Goal: Task Accomplishment & Management: Use online tool/utility

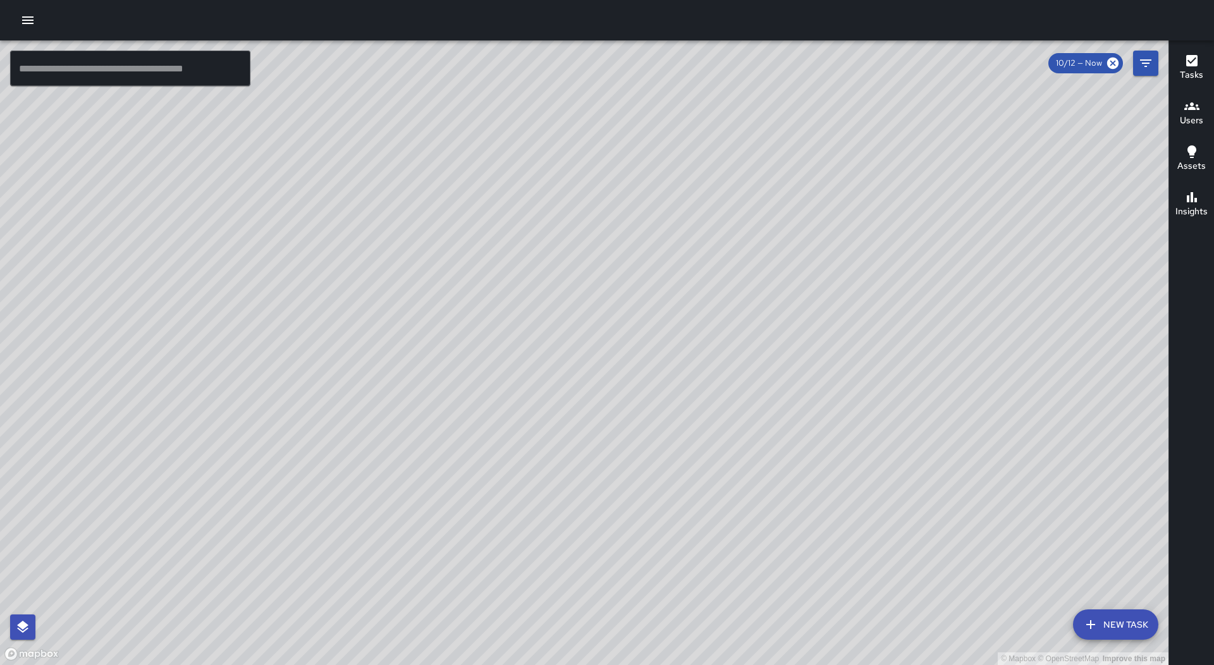
click at [1196, 336] on div "Tasks Users Assets Insights" at bounding box center [1191, 352] width 46 height 624
drag, startPoint x: 21, startPoint y: 24, endPoint x: 64, endPoint y: 114, distance: 99.8
click at [21, 33] on div at bounding box center [607, 20] width 1214 height 40
drag, startPoint x: 28, startPoint y: 21, endPoint x: 30, endPoint y: 27, distance: 6.4
click at [30, 22] on icon "button" at bounding box center [27, 20] width 15 height 15
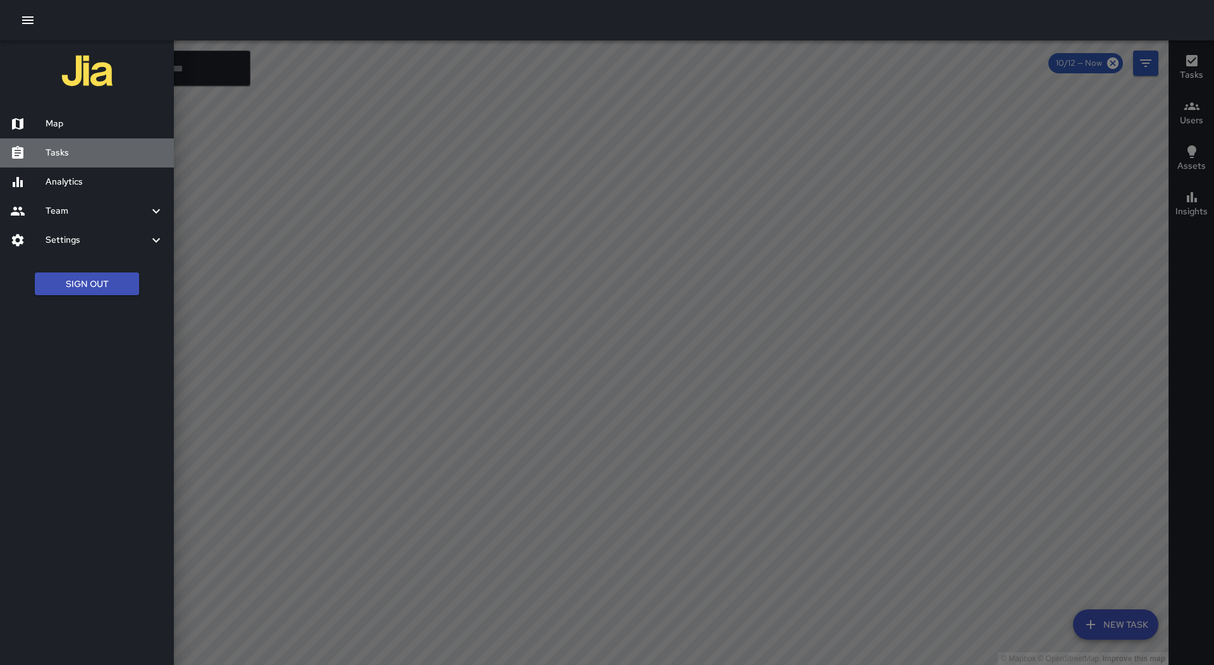
click at [99, 140] on div "Tasks" at bounding box center [87, 152] width 174 height 29
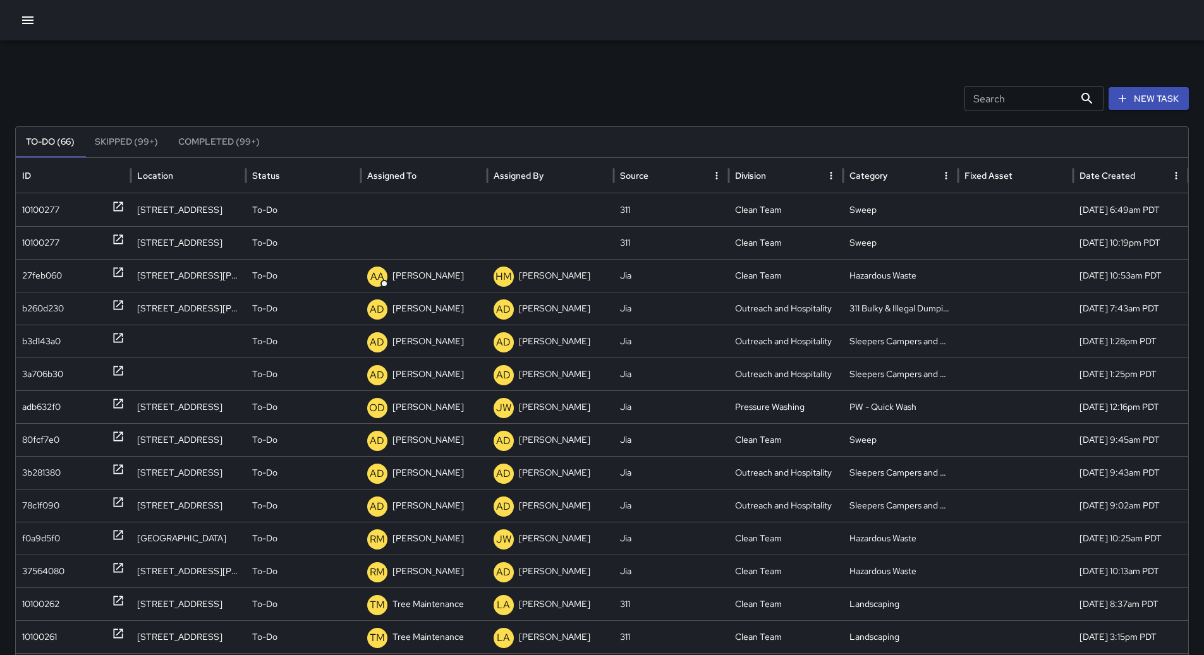
click at [425, 179] on icon "Sort" at bounding box center [426, 175] width 11 height 11
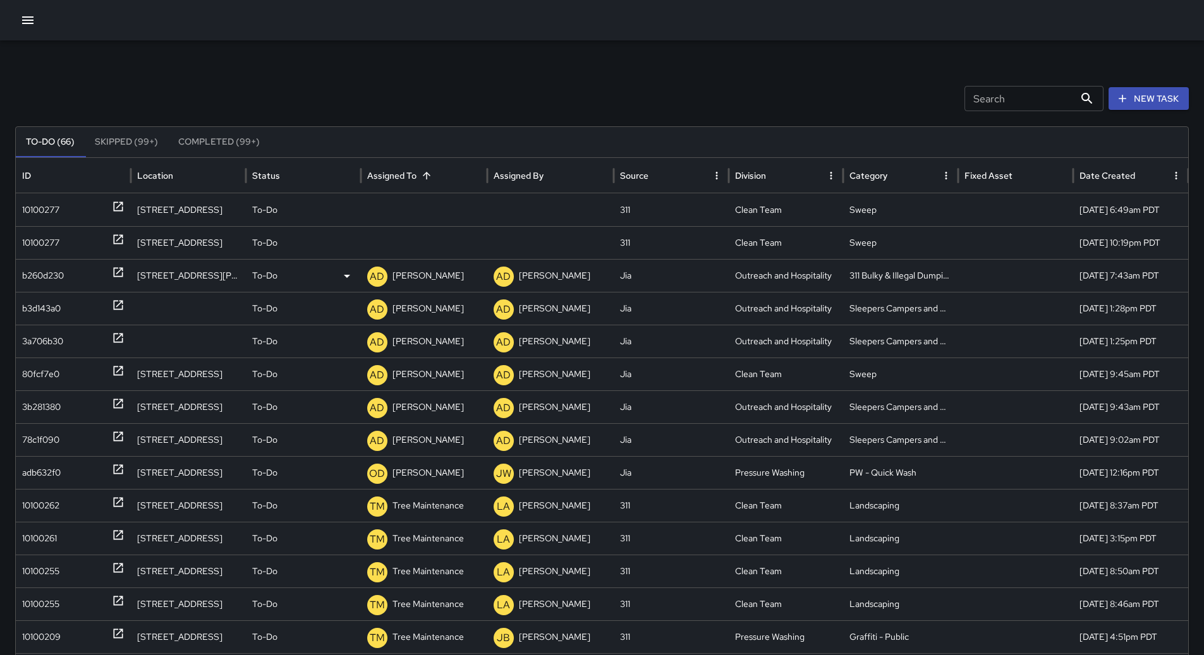
click at [64, 265] on div "b260d230" at bounding box center [43, 276] width 42 height 32
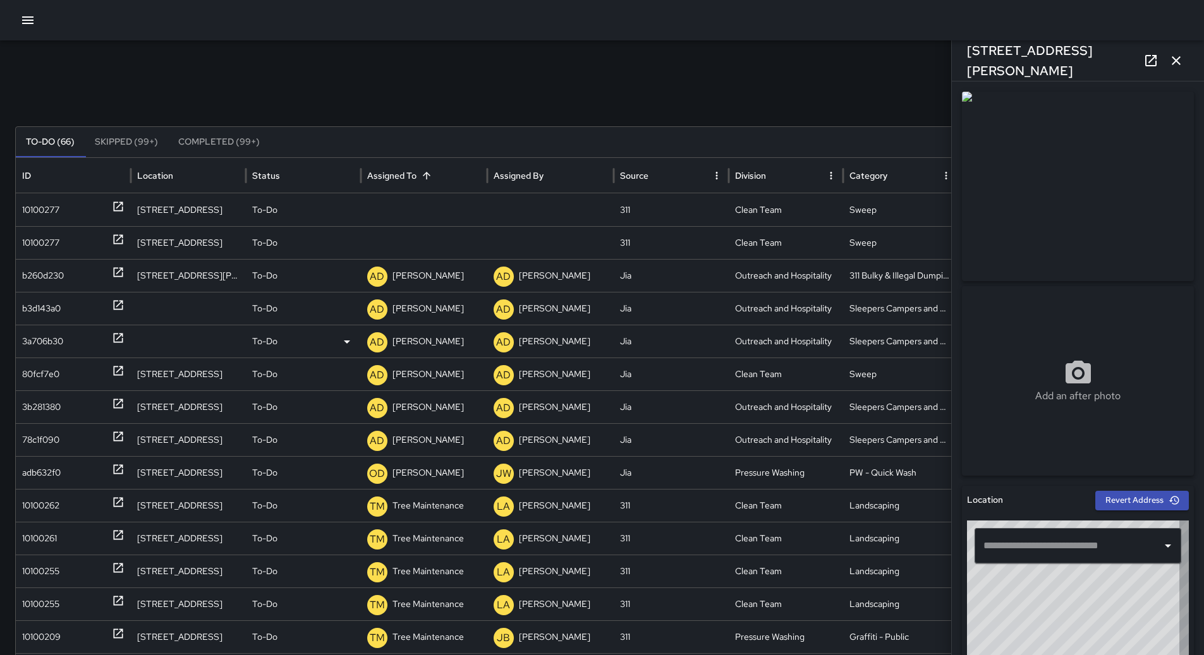
type input "**********"
click at [333, 280] on div "To-Do" at bounding box center [303, 276] width 102 height 32
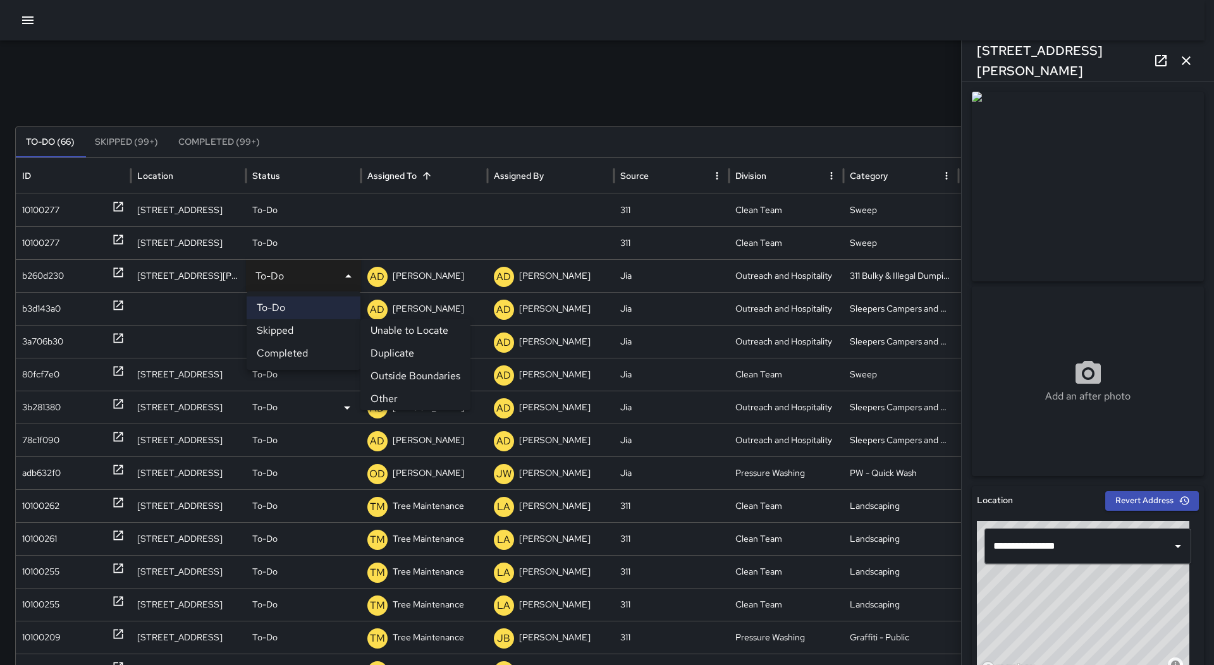
click at [423, 396] on li "Other" at bounding box center [415, 398] width 110 height 23
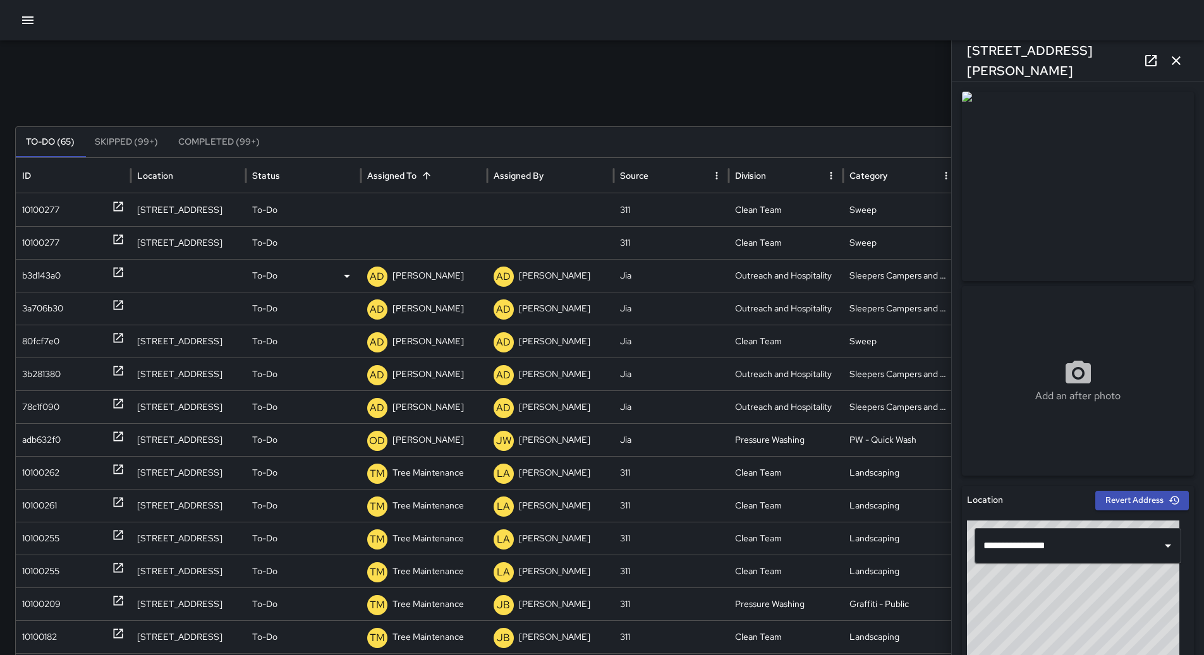
click at [83, 278] on div "b3d143a0" at bounding box center [73, 276] width 102 height 32
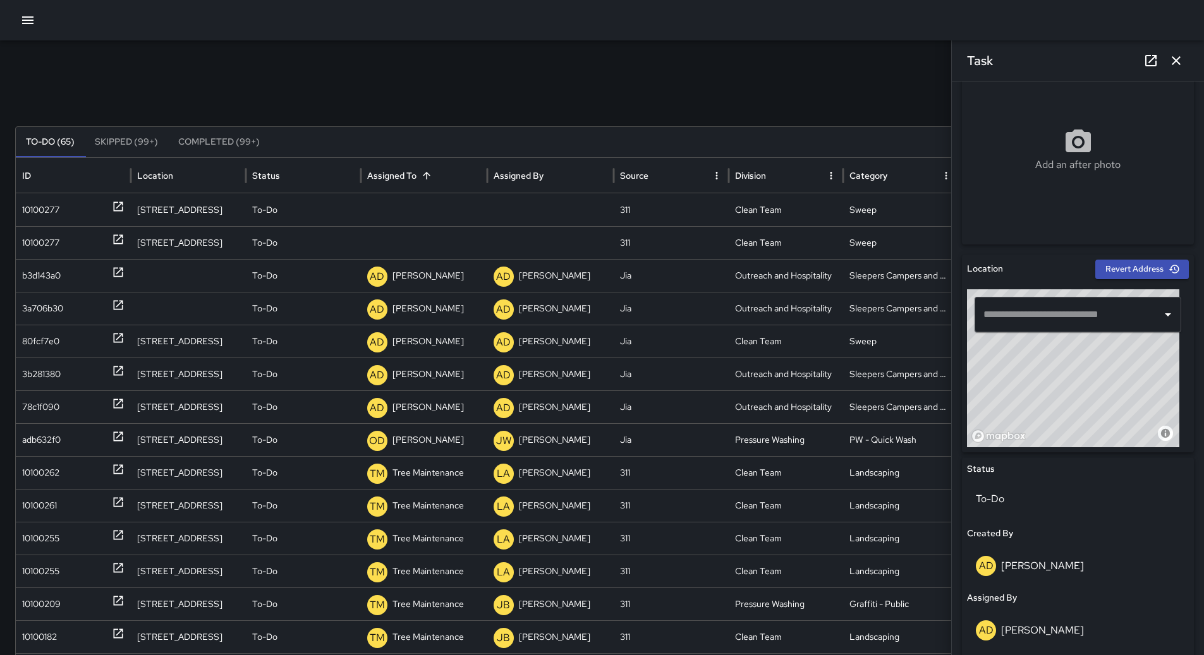
scroll to position [379, 0]
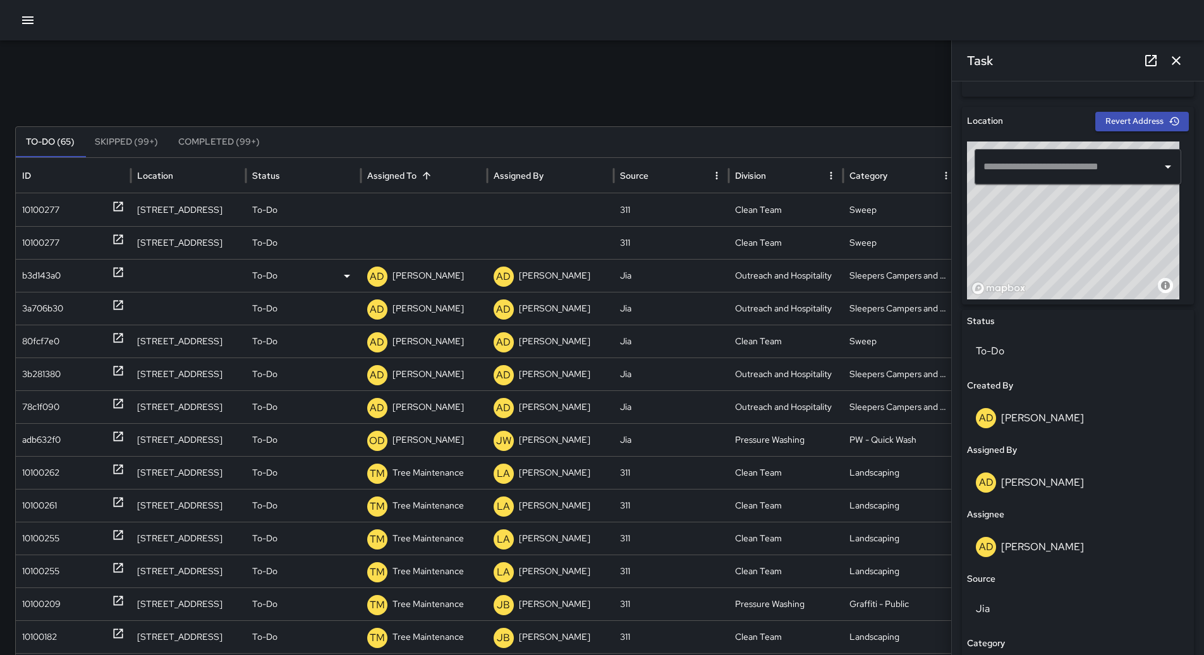
click at [85, 281] on div "b3d143a0" at bounding box center [73, 276] width 102 height 32
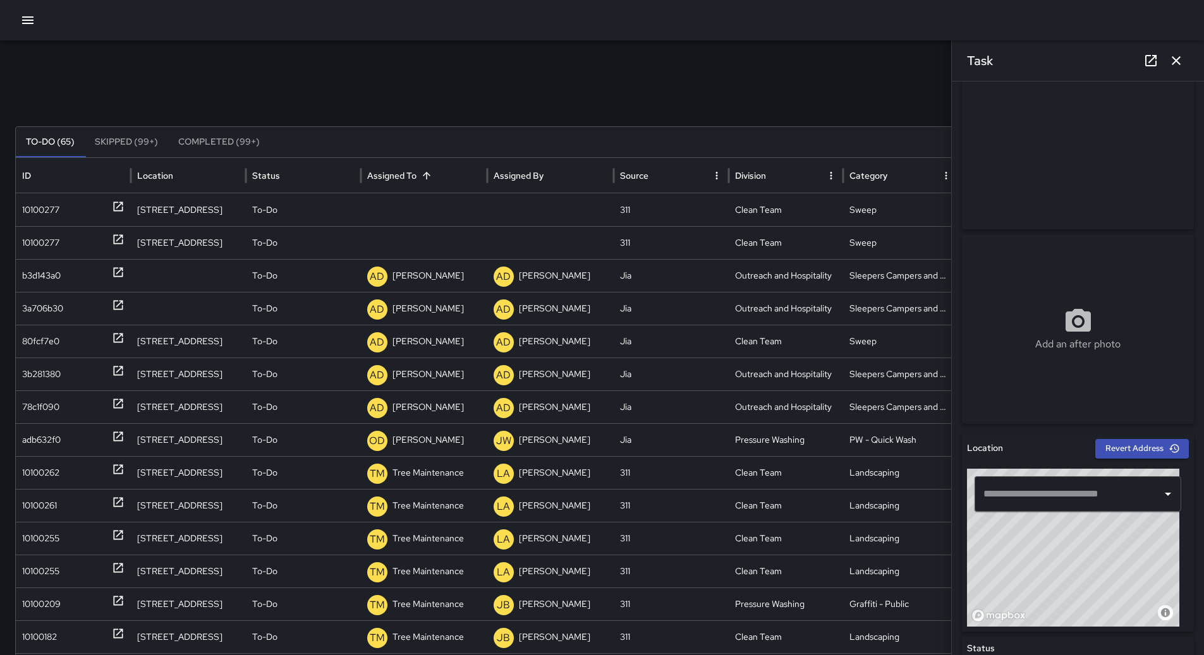
scroll to position [0, 0]
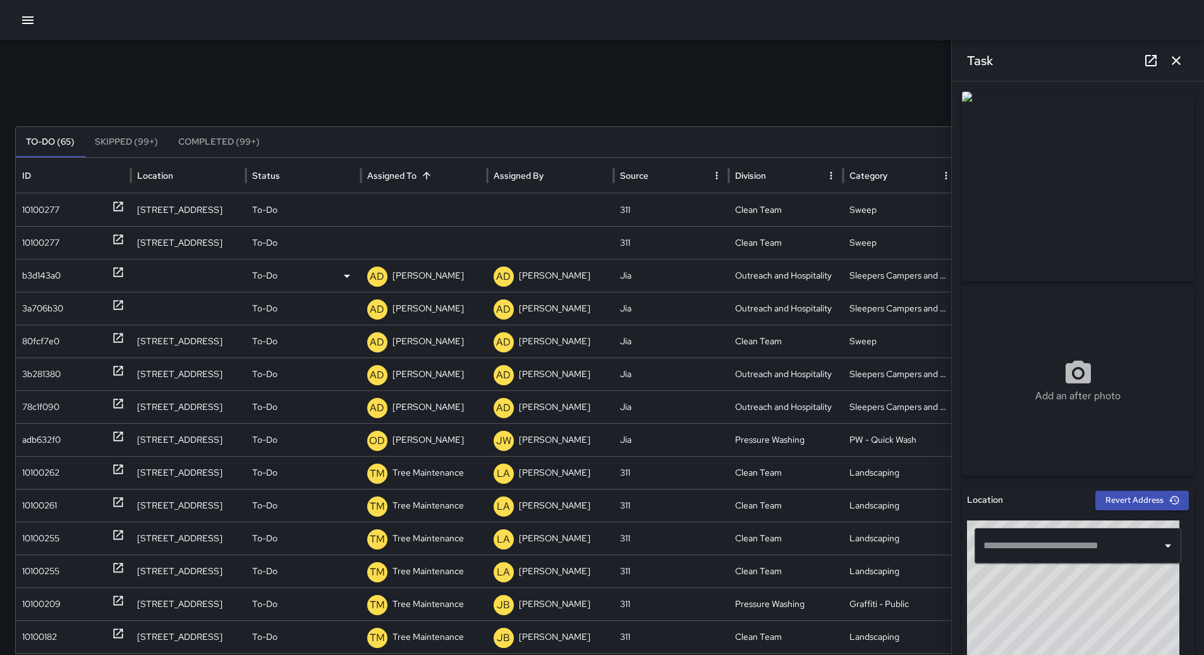
click at [65, 278] on div "b3d143a0" at bounding box center [73, 276] width 102 height 32
click at [441, 278] on p "[PERSON_NAME]" at bounding box center [428, 276] width 71 height 32
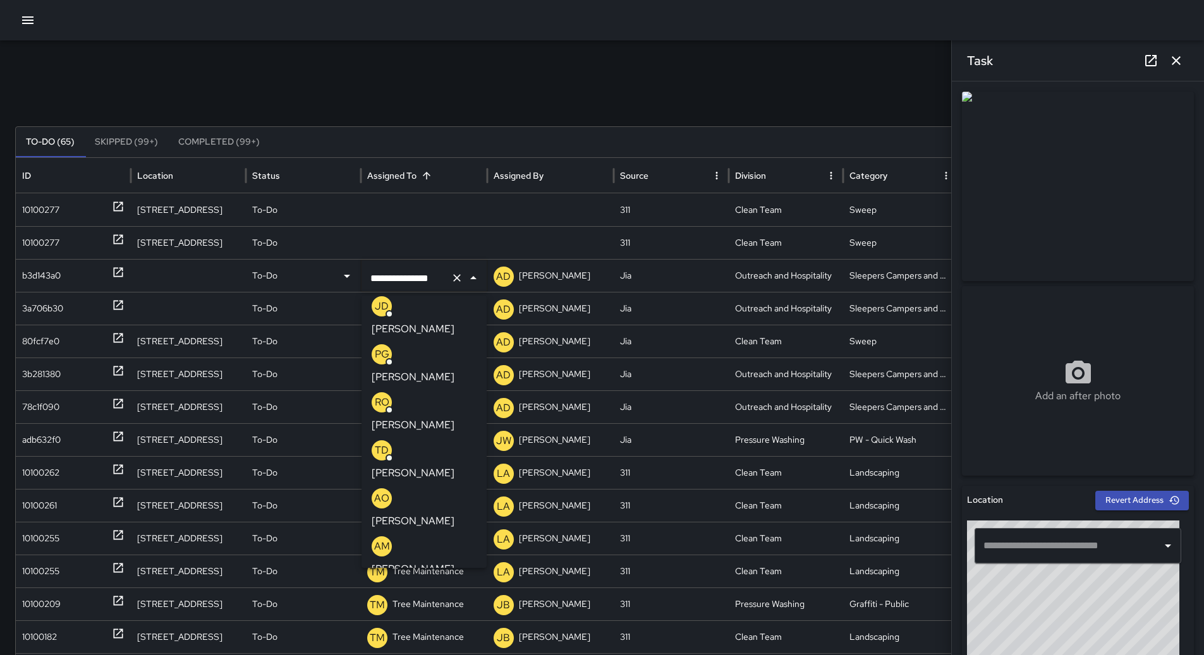
scroll to position [190, 0]
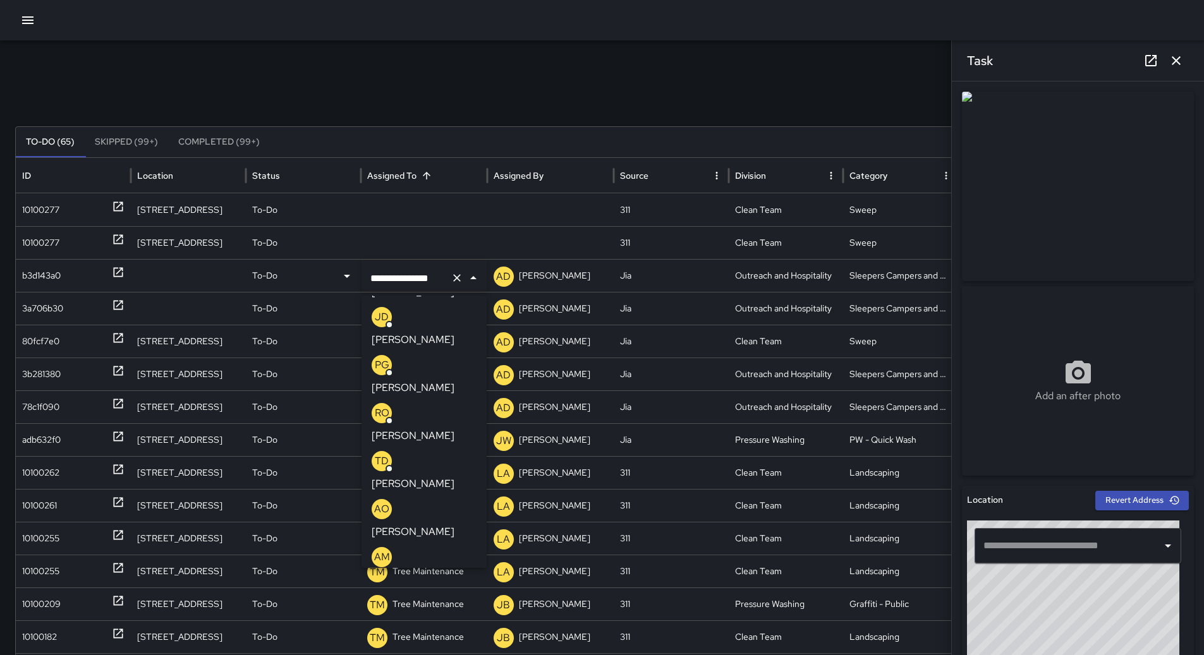
click at [429, 573] on p "[PERSON_NAME]" at bounding box center [413, 580] width 83 height 15
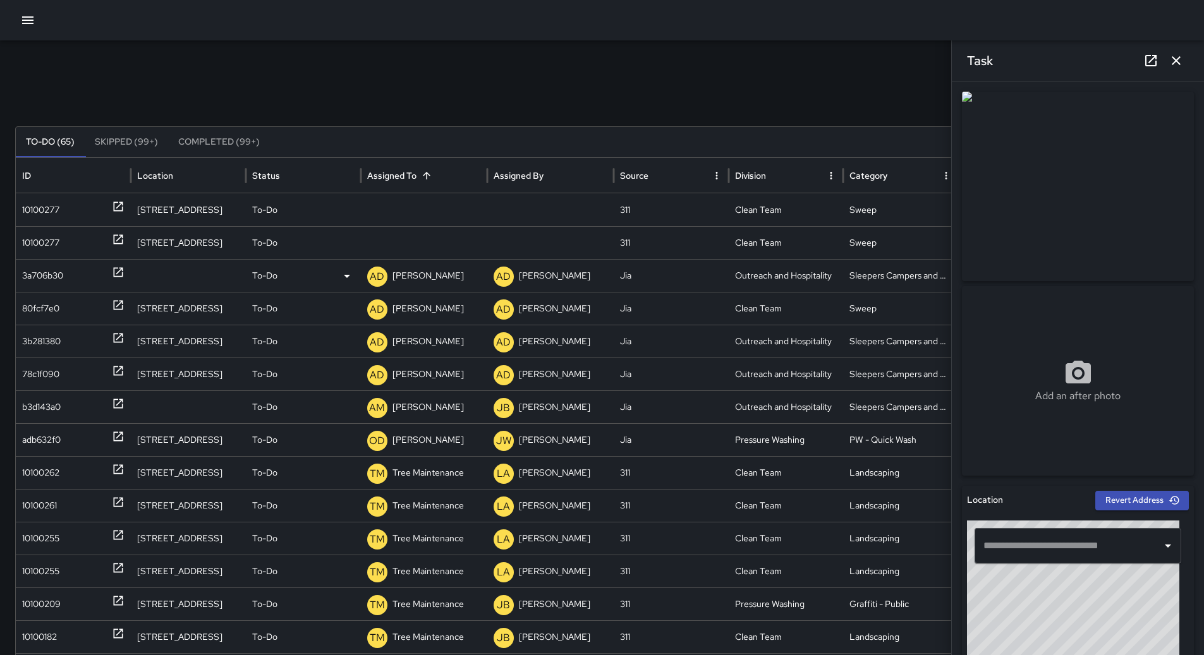
drag, startPoint x: 39, startPoint y: 277, endPoint x: 57, endPoint y: 276, distance: 17.8
click at [42, 277] on div "3a706b30" at bounding box center [42, 276] width 41 height 32
click at [350, 272] on icon at bounding box center [346, 276] width 15 height 15
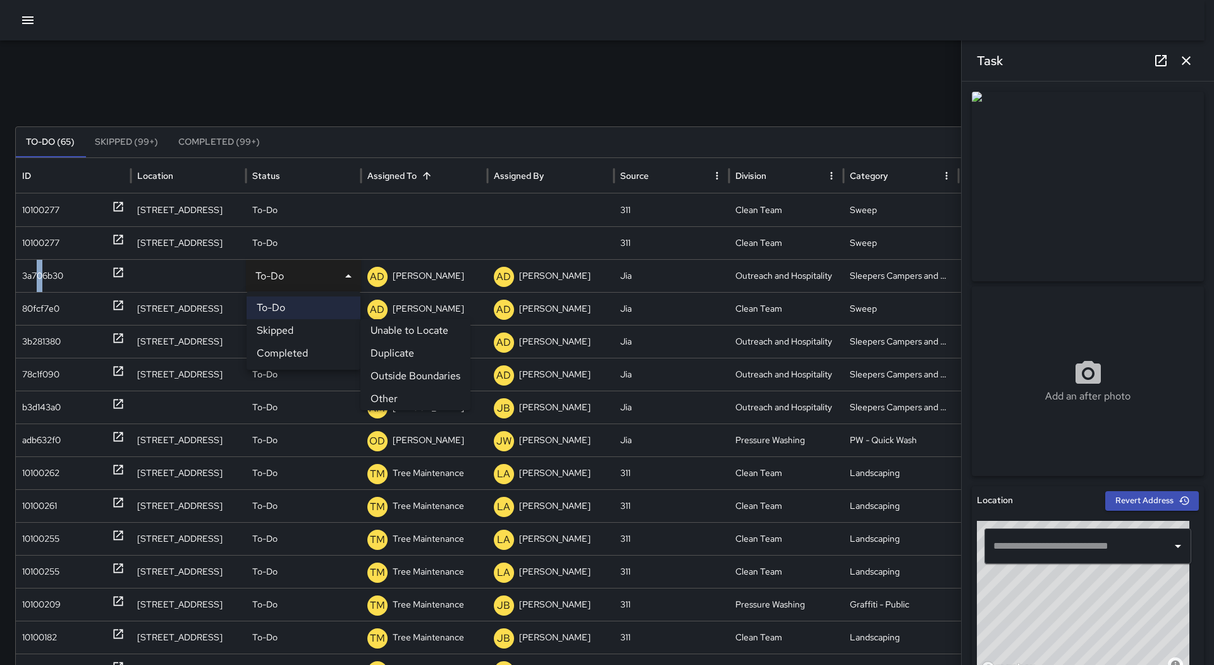
click at [402, 350] on li "Duplicate" at bounding box center [415, 353] width 110 height 23
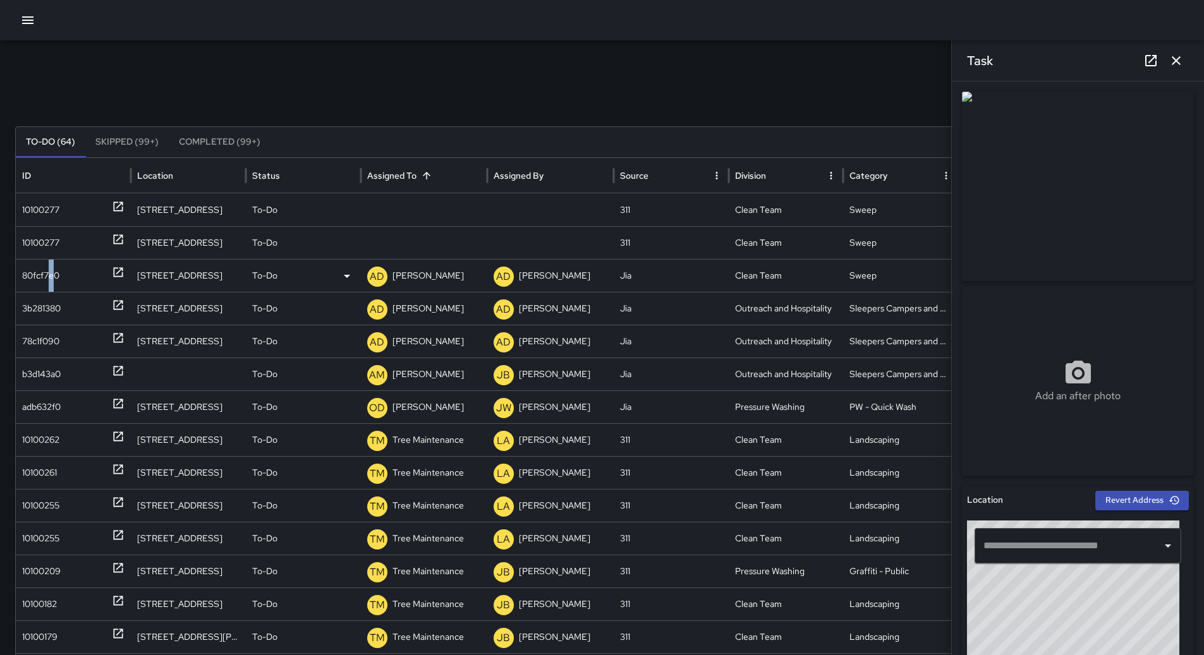
click at [55, 263] on div "80fcf7e0" at bounding box center [40, 276] width 37 height 32
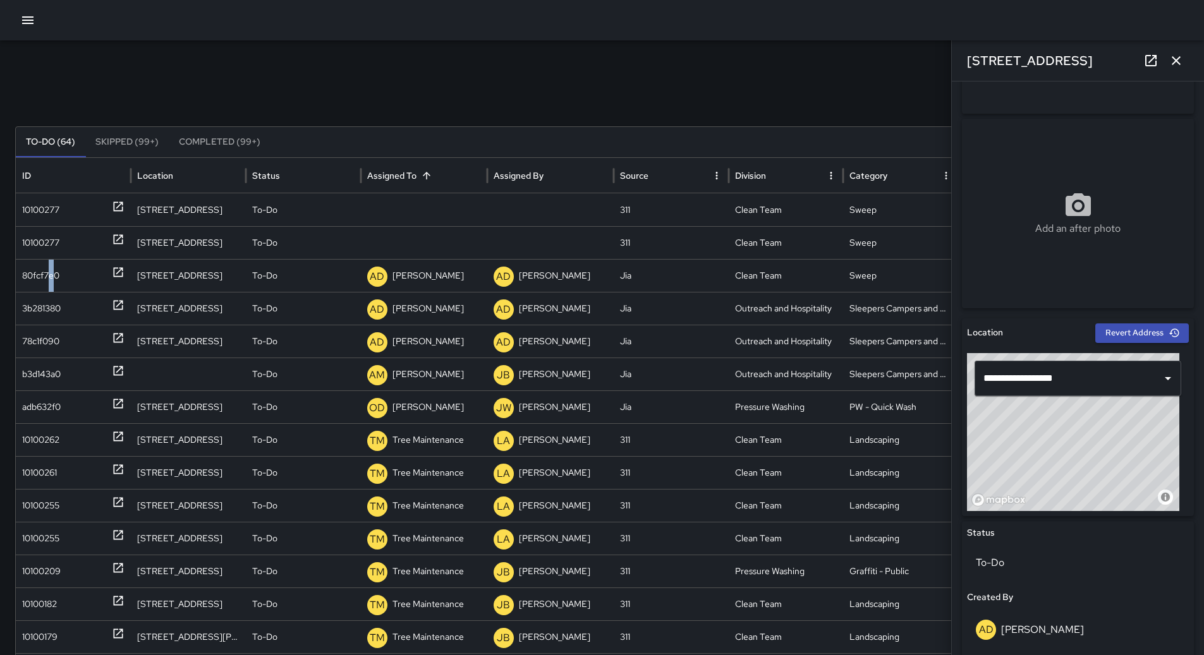
scroll to position [0, 0]
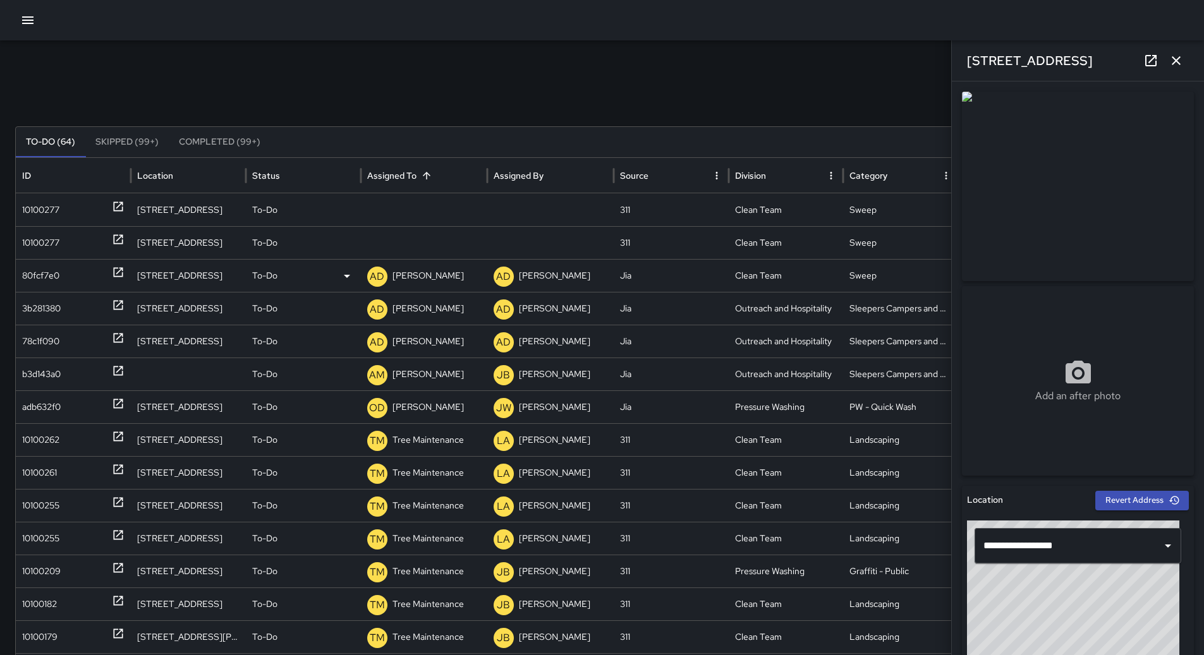
click at [402, 264] on p "[PERSON_NAME]" at bounding box center [428, 276] width 71 height 32
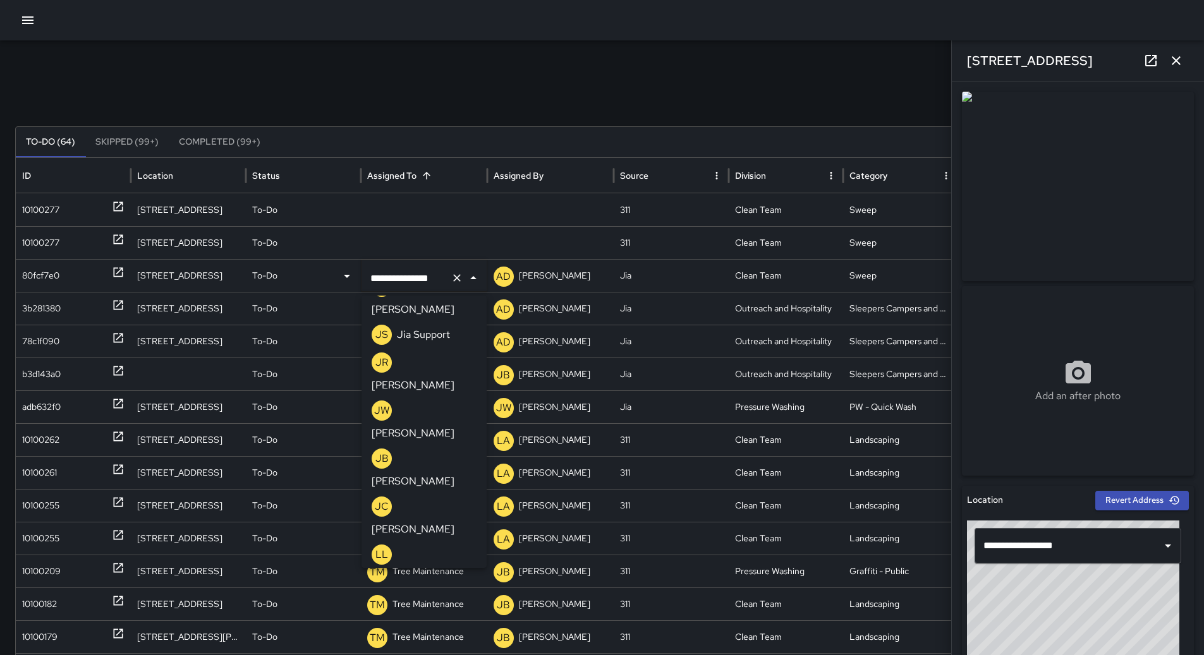
scroll to position [1140, 0]
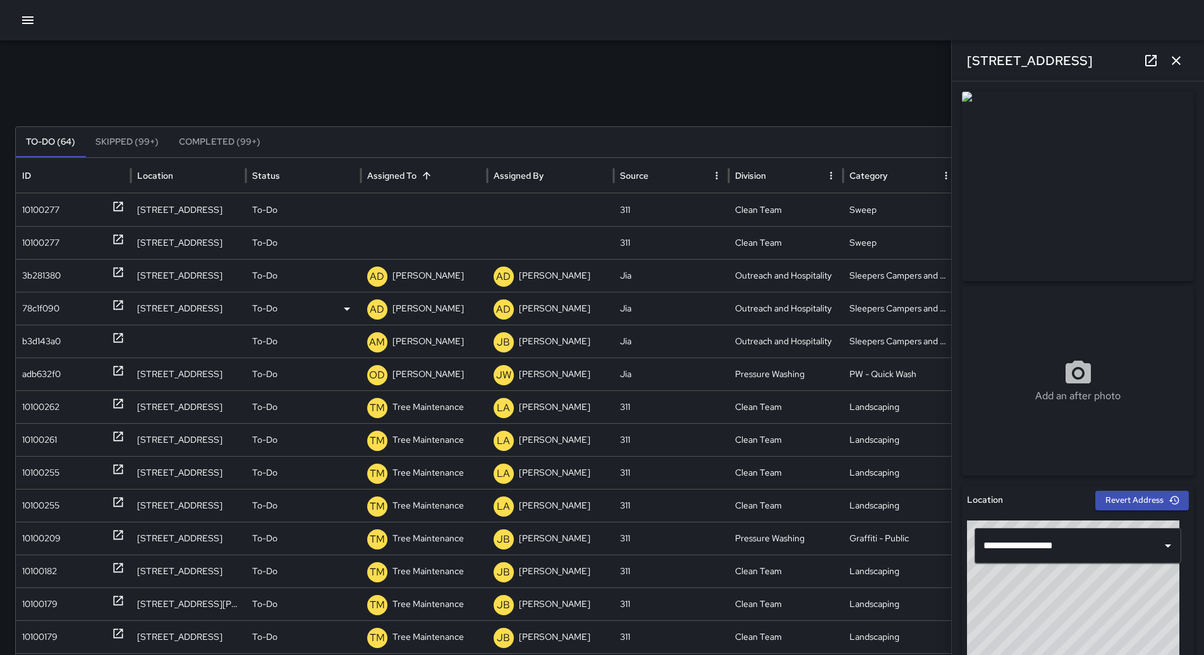
scroll to position [0, 0]
click at [95, 272] on div "3b281380" at bounding box center [73, 276] width 102 height 32
type input "**********"
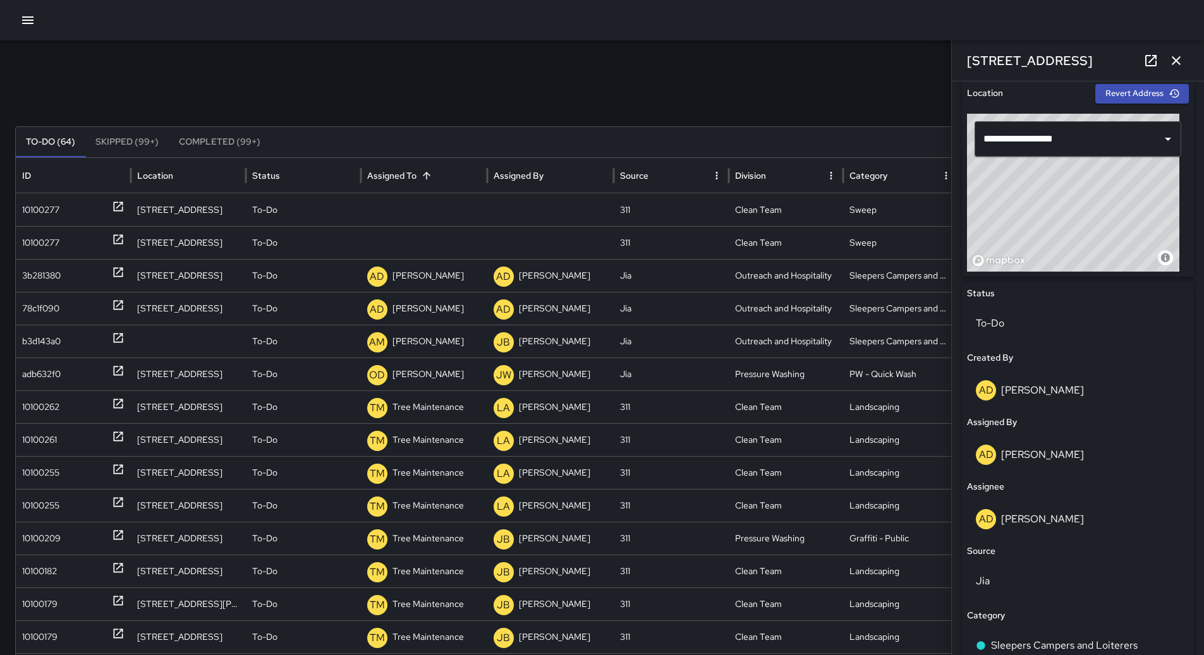
scroll to position [190, 0]
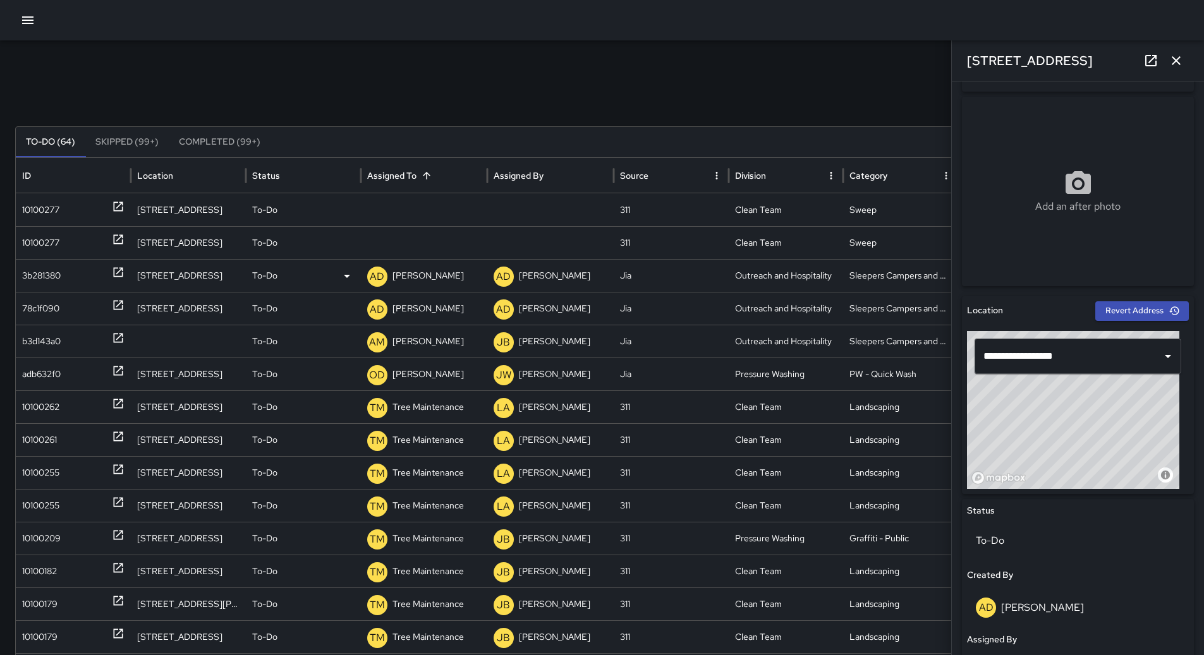
click at [425, 277] on p "[PERSON_NAME]" at bounding box center [428, 276] width 71 height 32
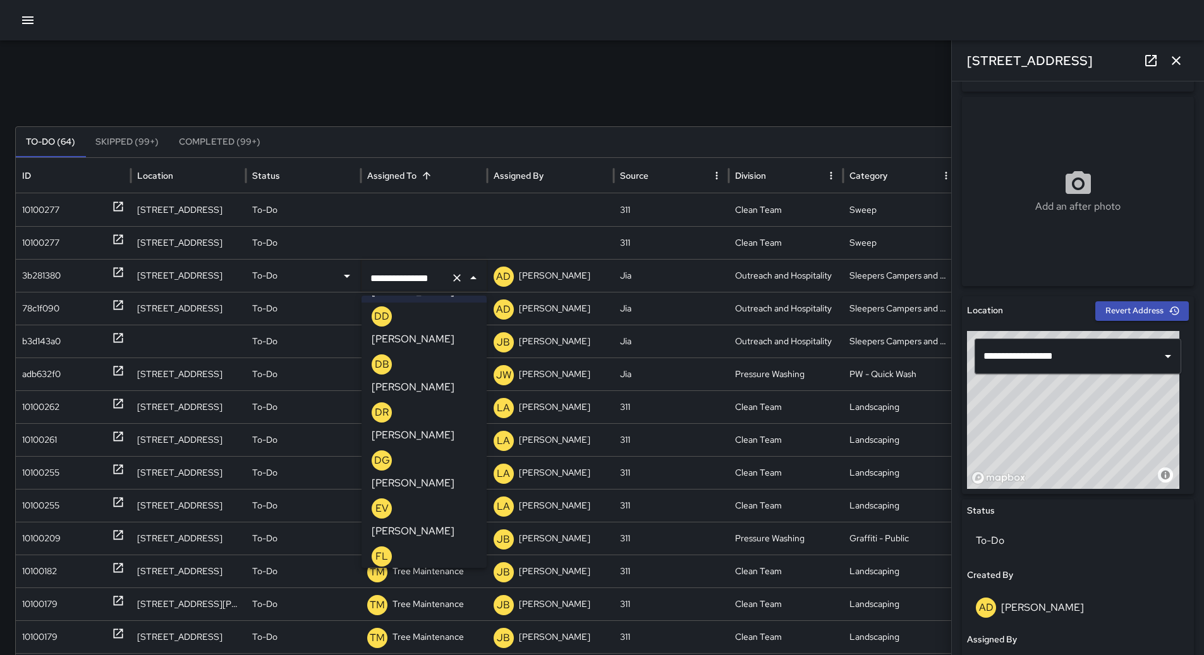
scroll to position [508, 0]
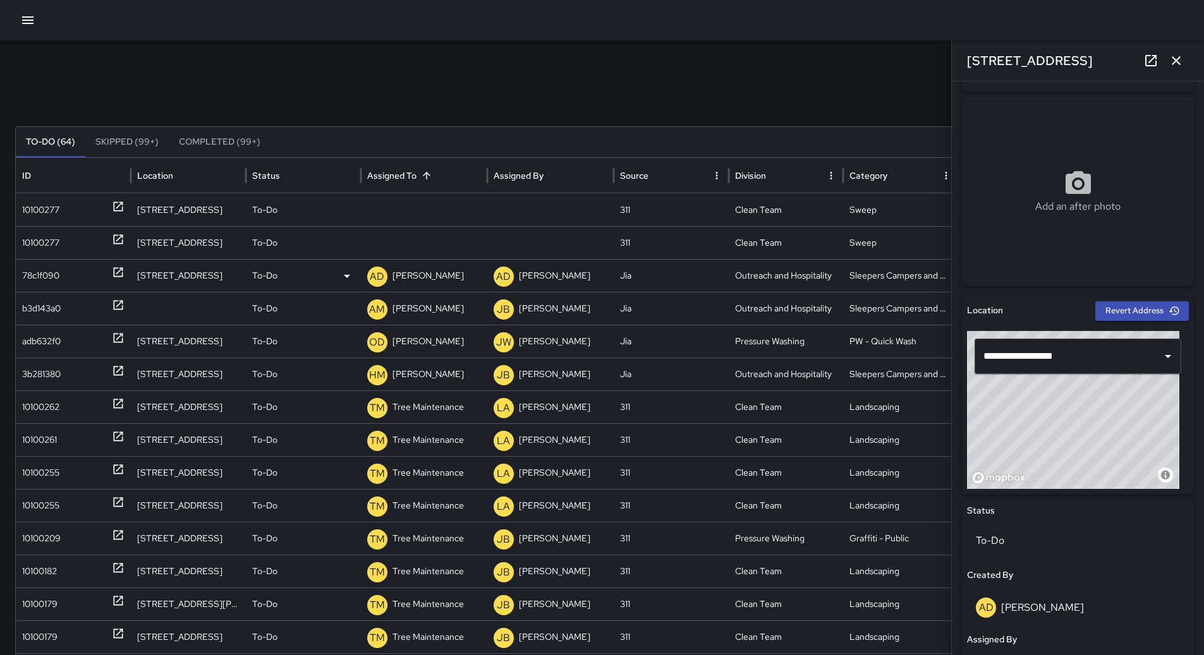
click at [61, 274] on div "78c1f090" at bounding box center [73, 276] width 102 height 32
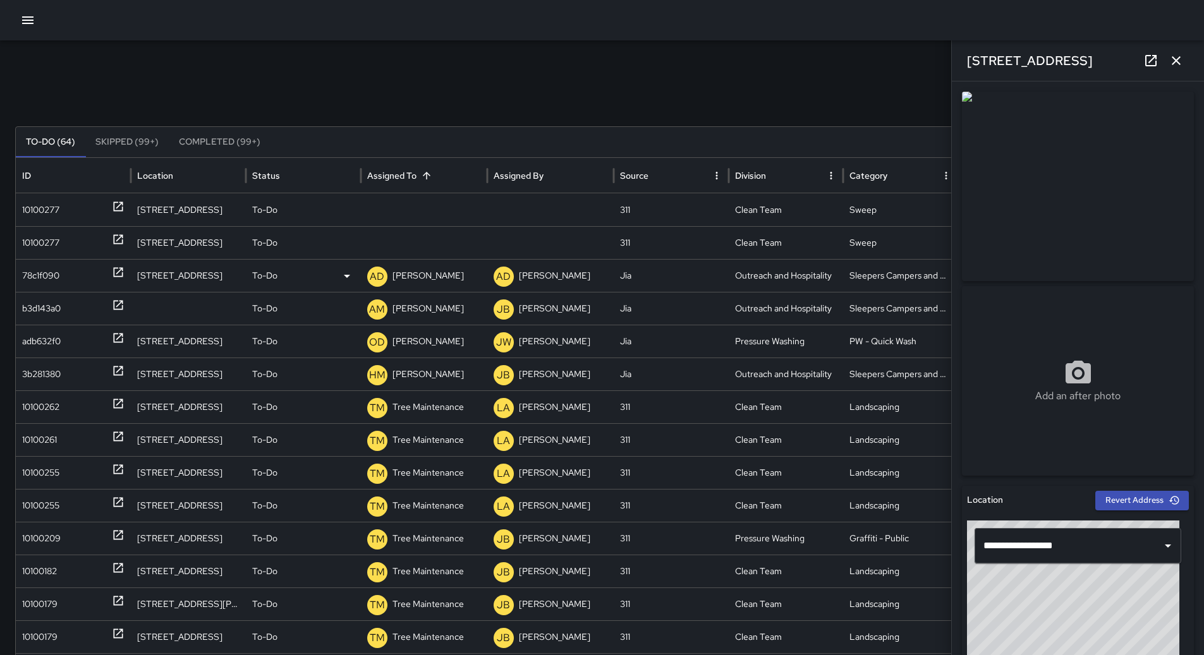
click at [412, 268] on p "[PERSON_NAME]" at bounding box center [428, 276] width 71 height 32
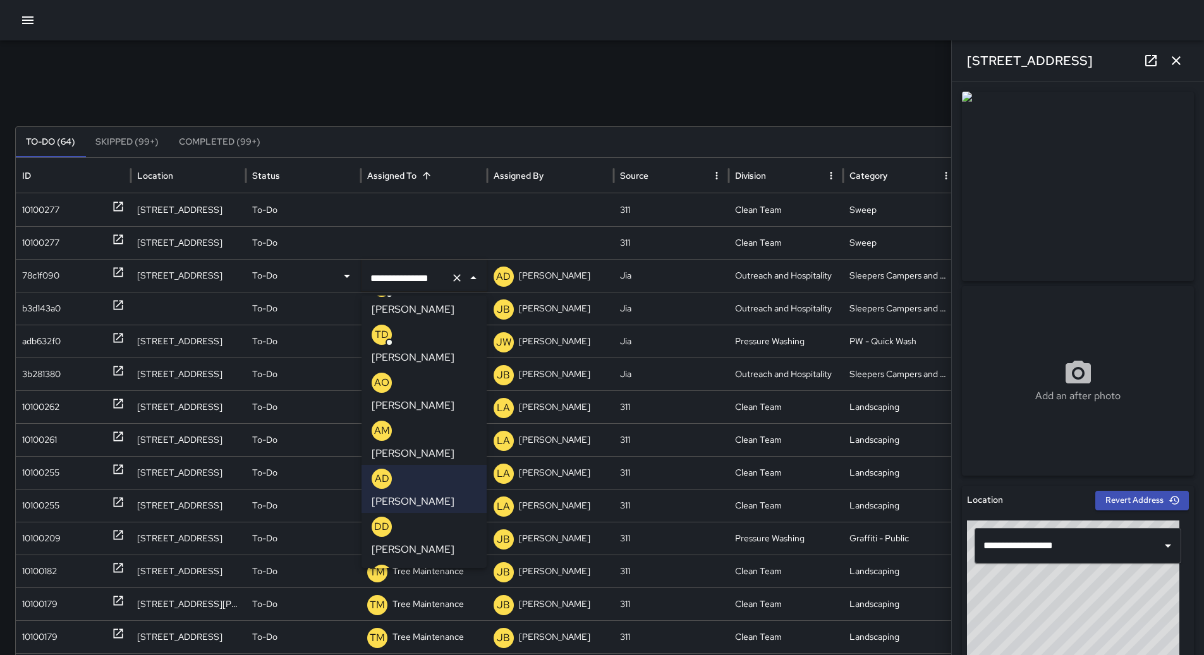
scroll to position [253, 0]
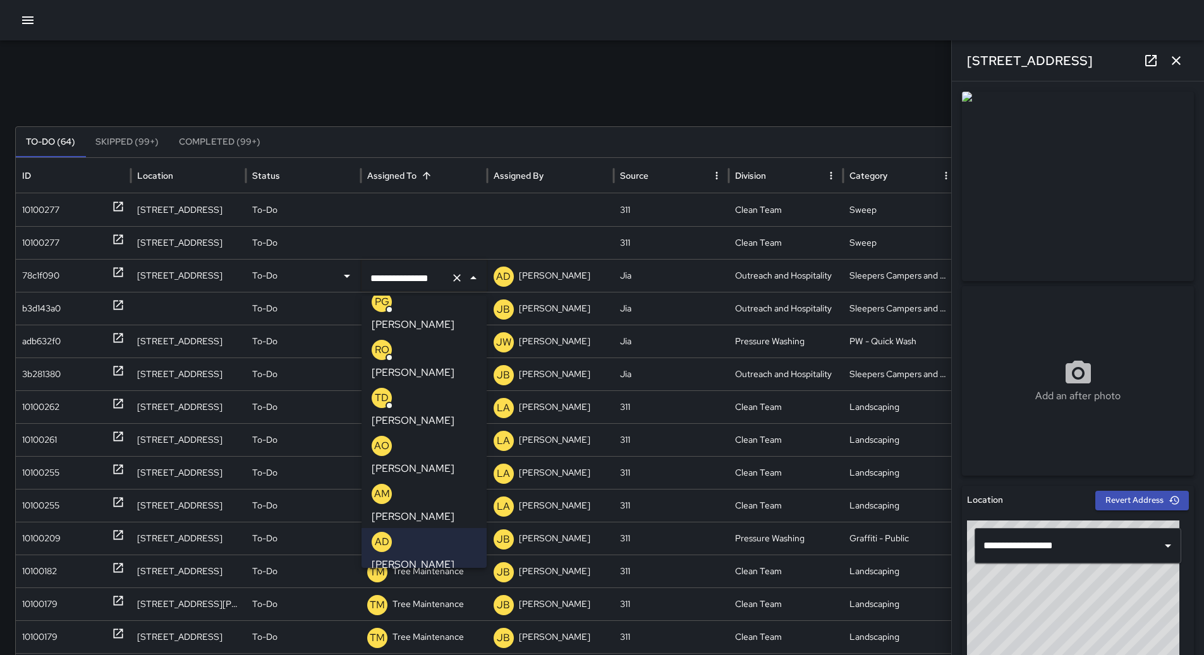
click at [420, 509] on p "[PERSON_NAME]" at bounding box center [413, 516] width 83 height 15
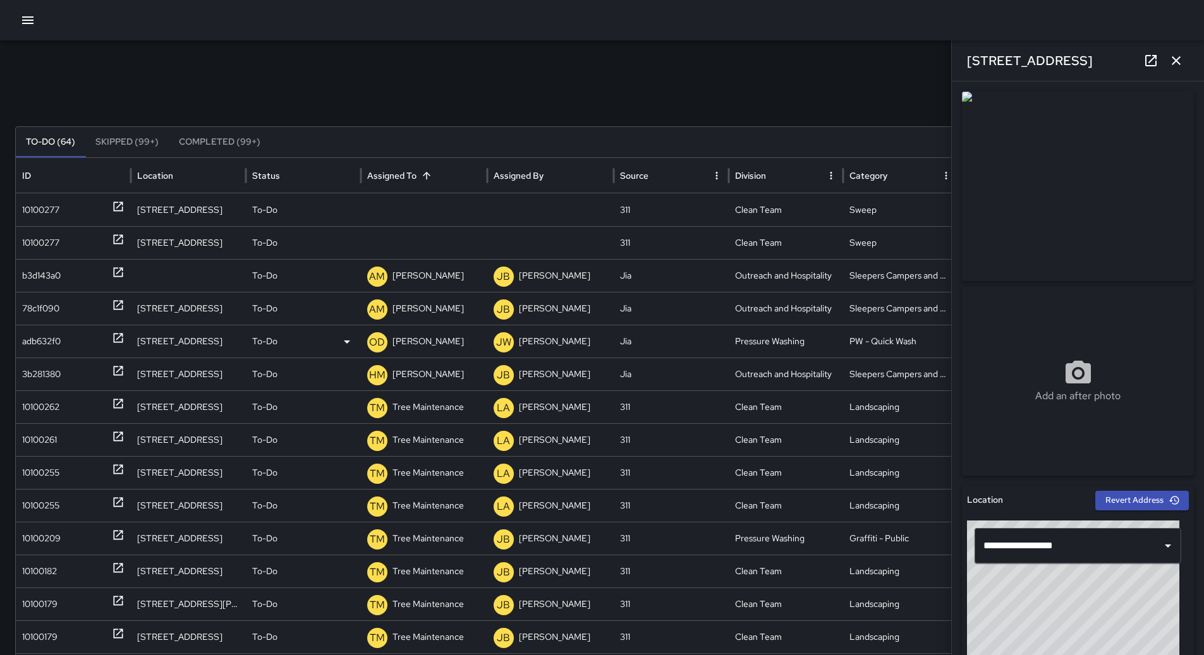
drag, startPoint x: 49, startPoint y: 337, endPoint x: 106, endPoint y: 337, distance: 57.5
click at [49, 337] on div "adb632f0" at bounding box center [41, 342] width 39 height 32
click at [437, 332] on p "[PERSON_NAME]" at bounding box center [428, 342] width 71 height 32
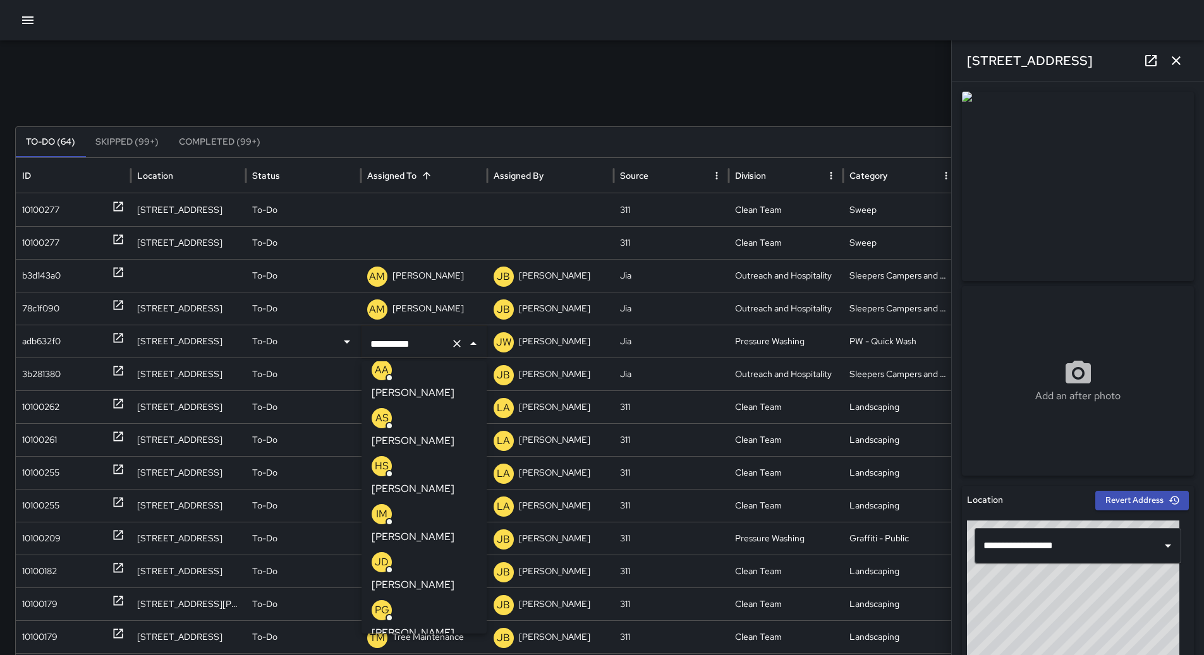
scroll to position [9, 0]
click at [425, 553] on div "[PERSON_NAME]" at bounding box center [424, 573] width 105 height 40
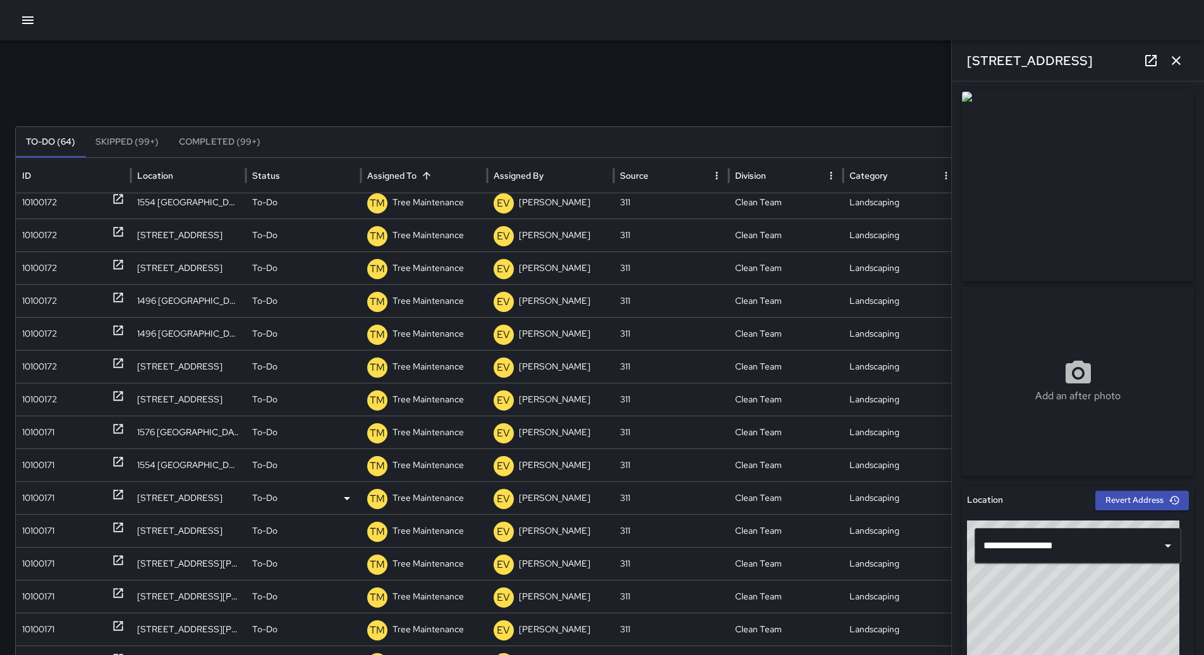
scroll to position [0, 0]
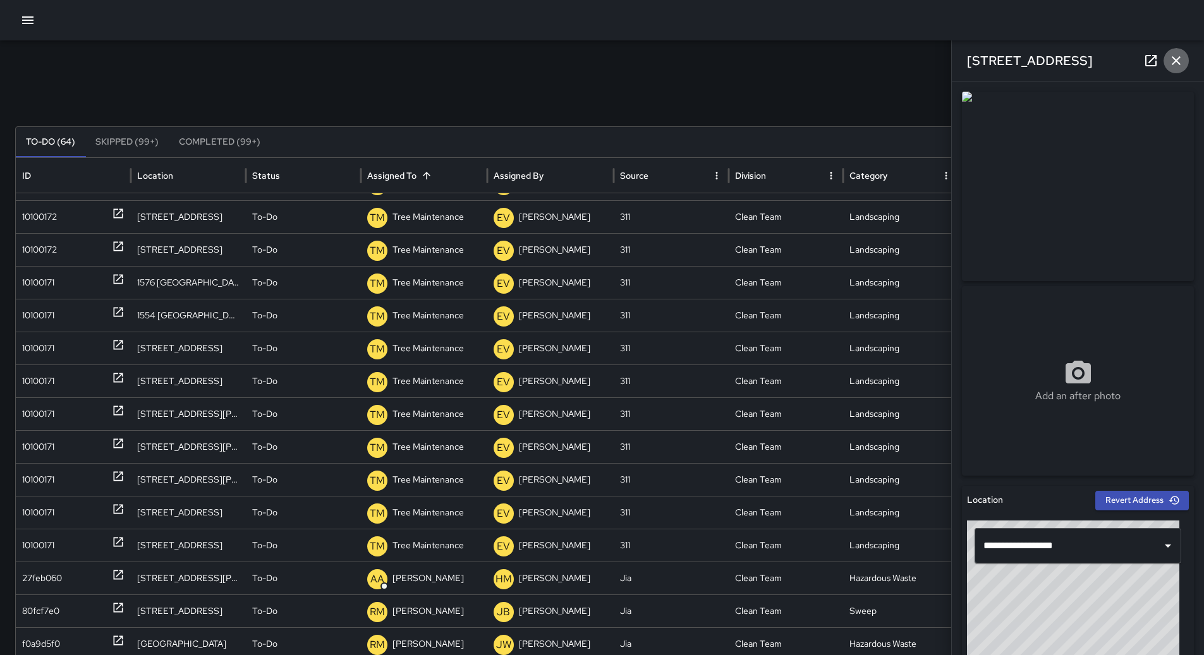
click at [1179, 66] on icon "button" at bounding box center [1176, 60] width 15 height 15
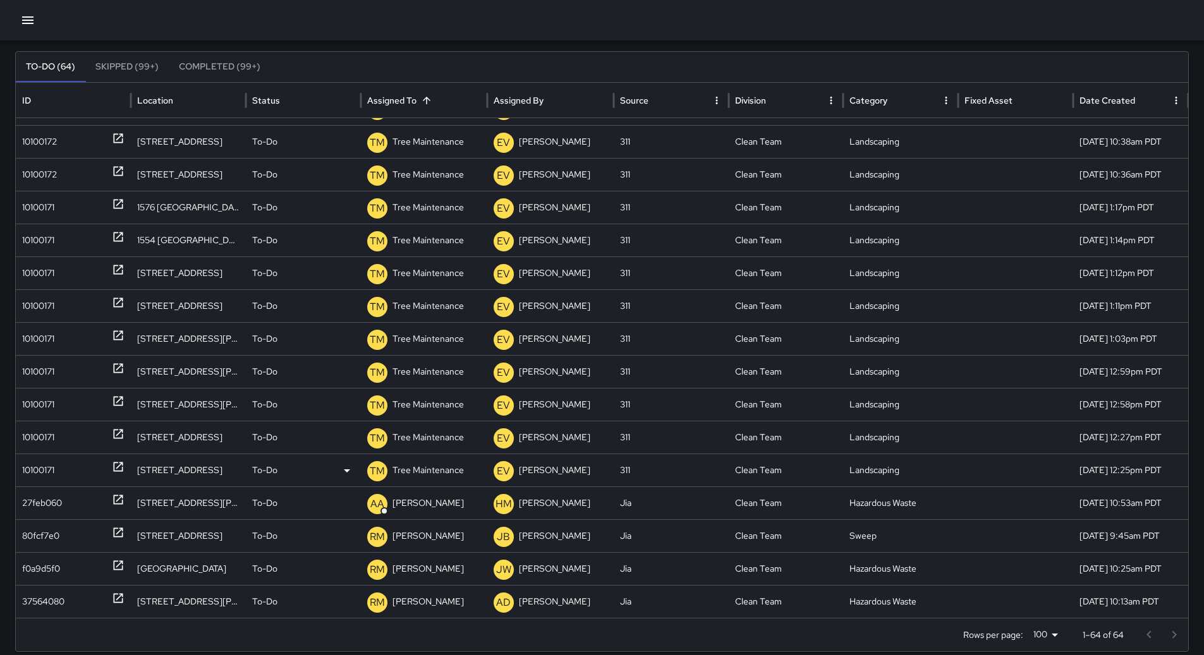
scroll to position [102, 0]
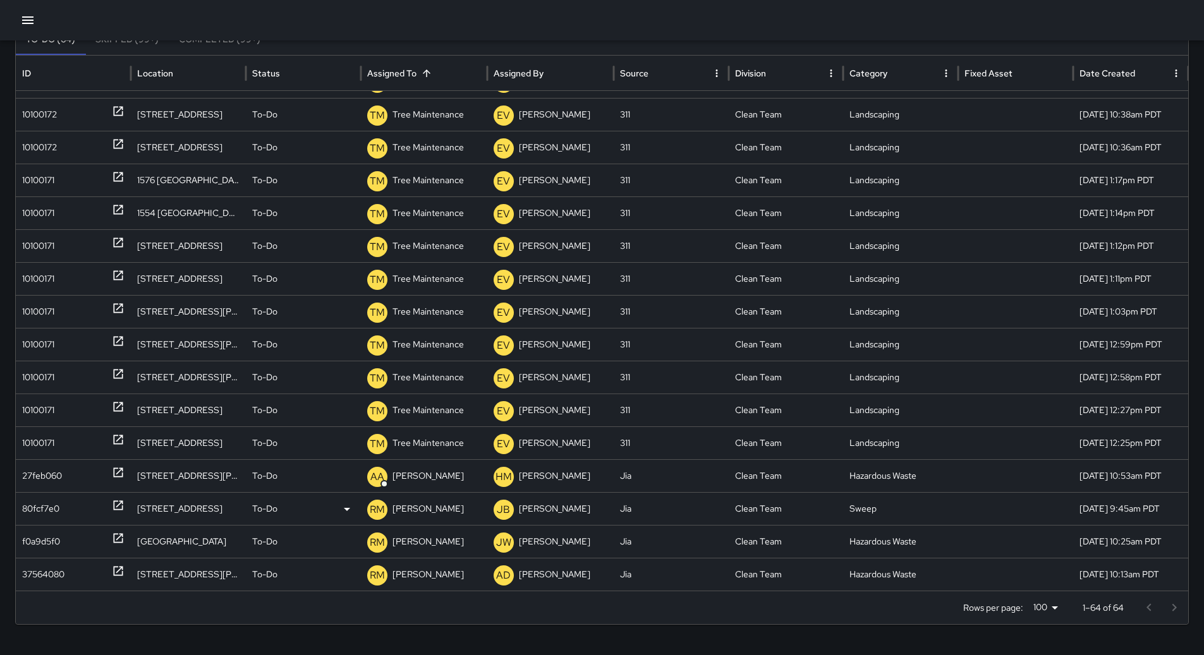
click at [49, 510] on div "80fcf7e0" at bounding box center [40, 509] width 37 height 32
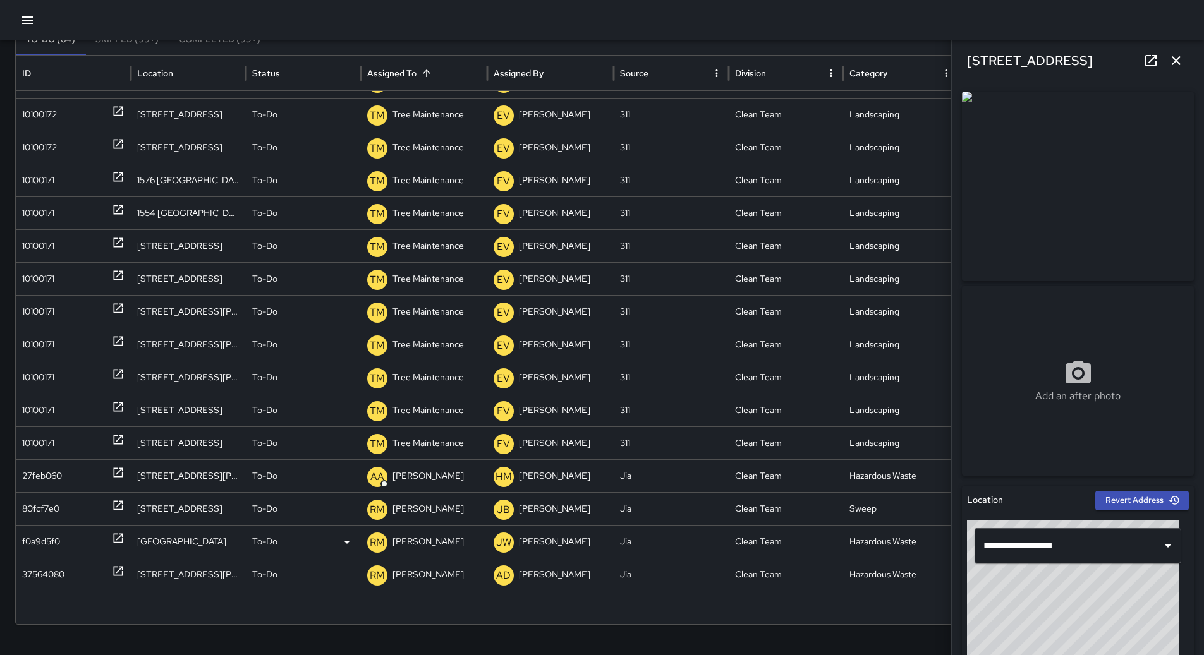
click at [58, 536] on div "f0a9d5f0" at bounding box center [41, 542] width 38 height 32
click at [52, 568] on div "37564080" at bounding box center [43, 575] width 42 height 32
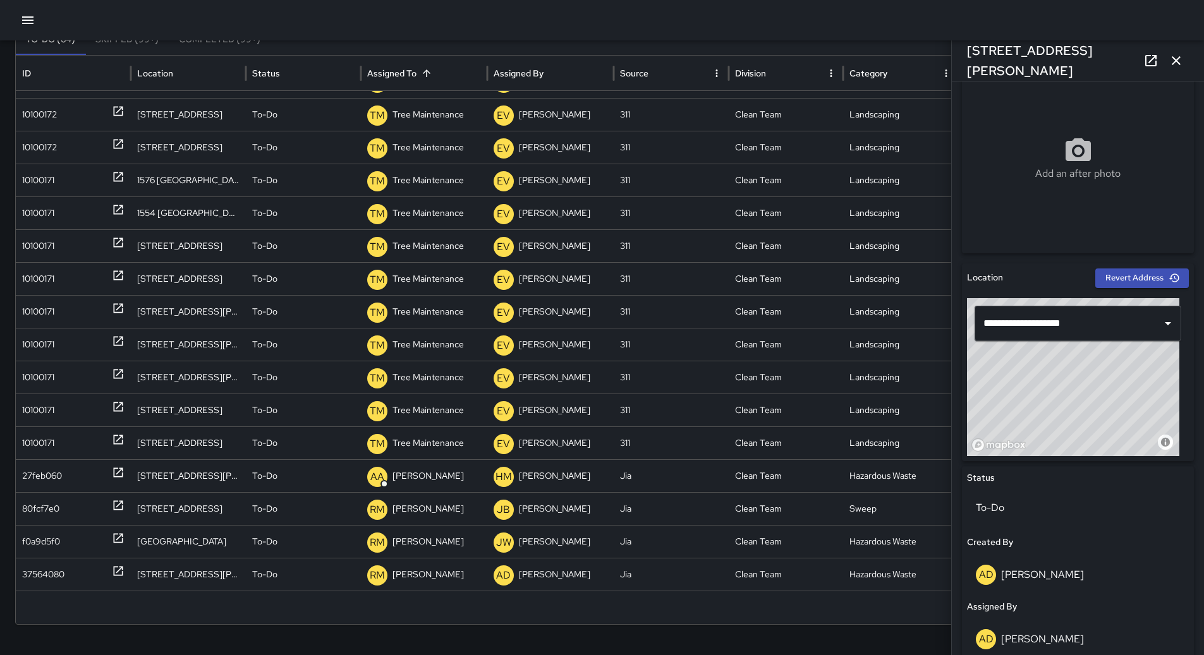
scroll to position [0, 0]
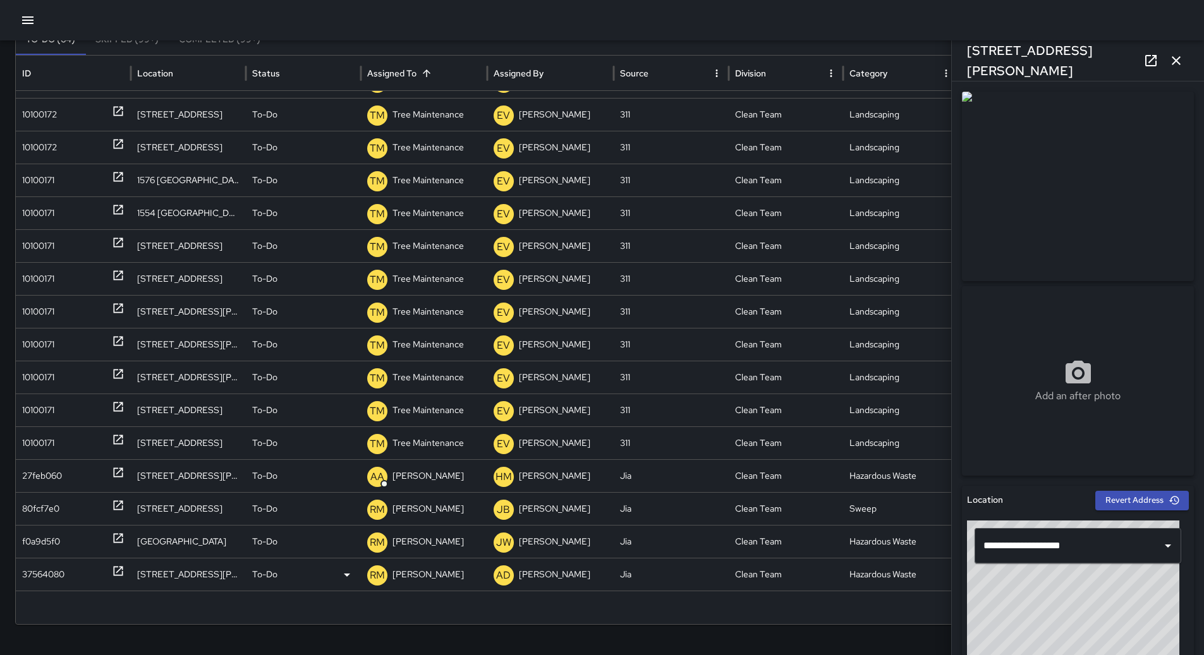
click at [350, 575] on icon at bounding box center [346, 575] width 15 height 15
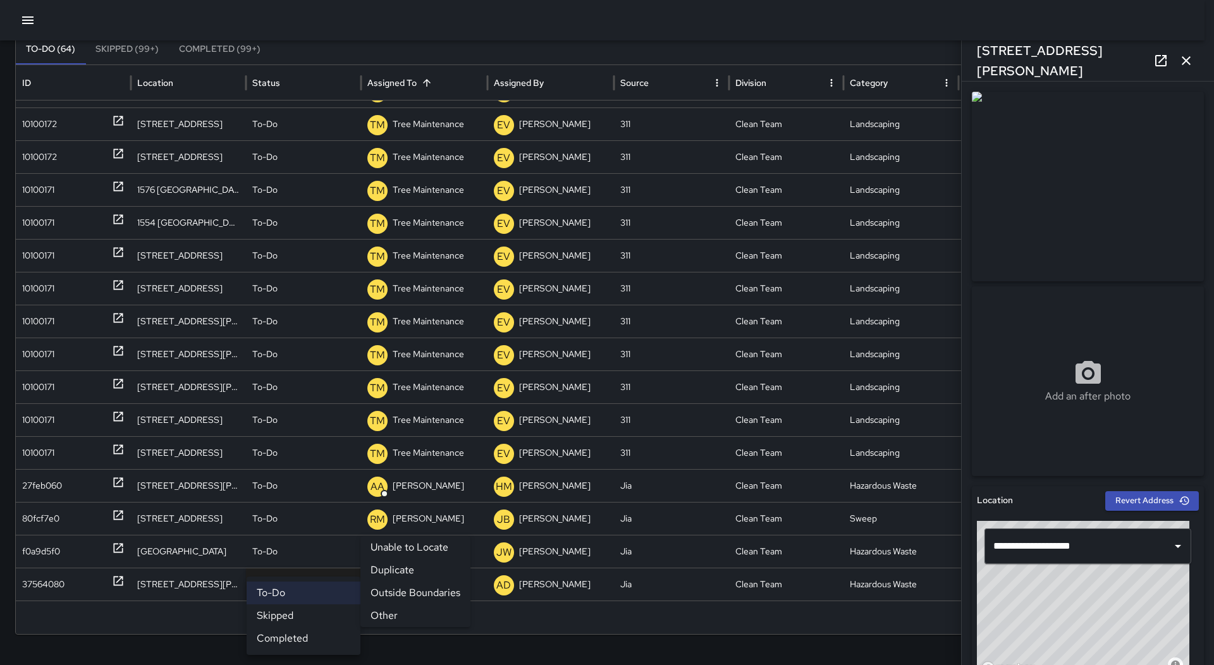
click at [414, 598] on li "Outside Boundaries" at bounding box center [415, 592] width 110 height 23
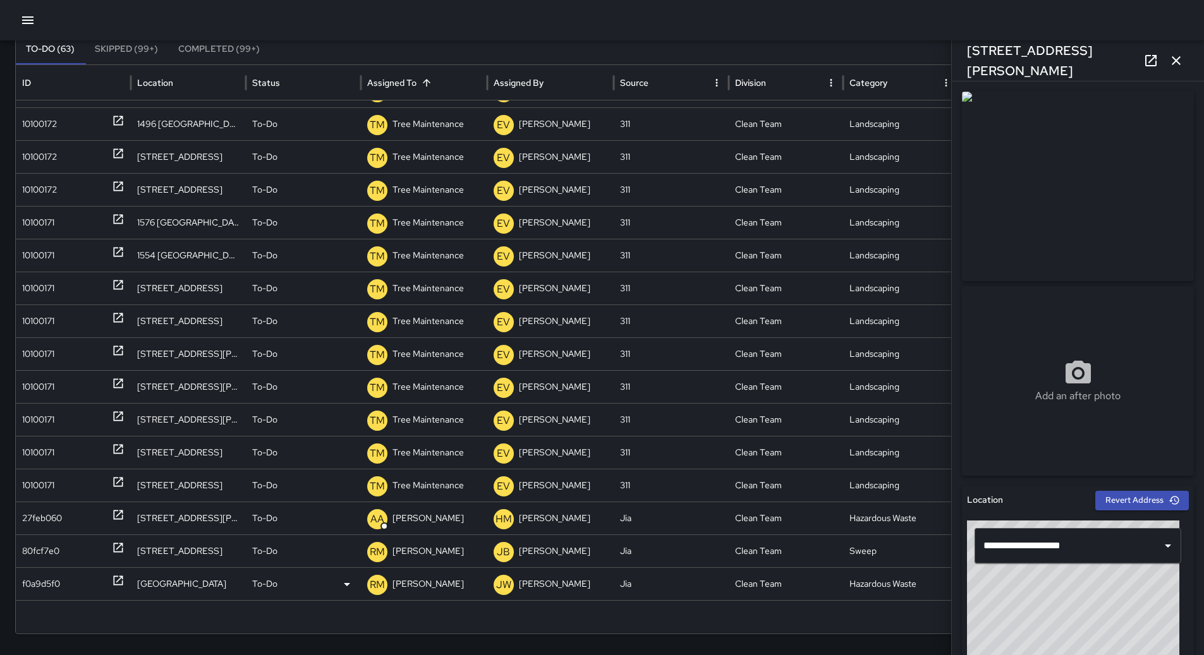
scroll to position [1467, 0]
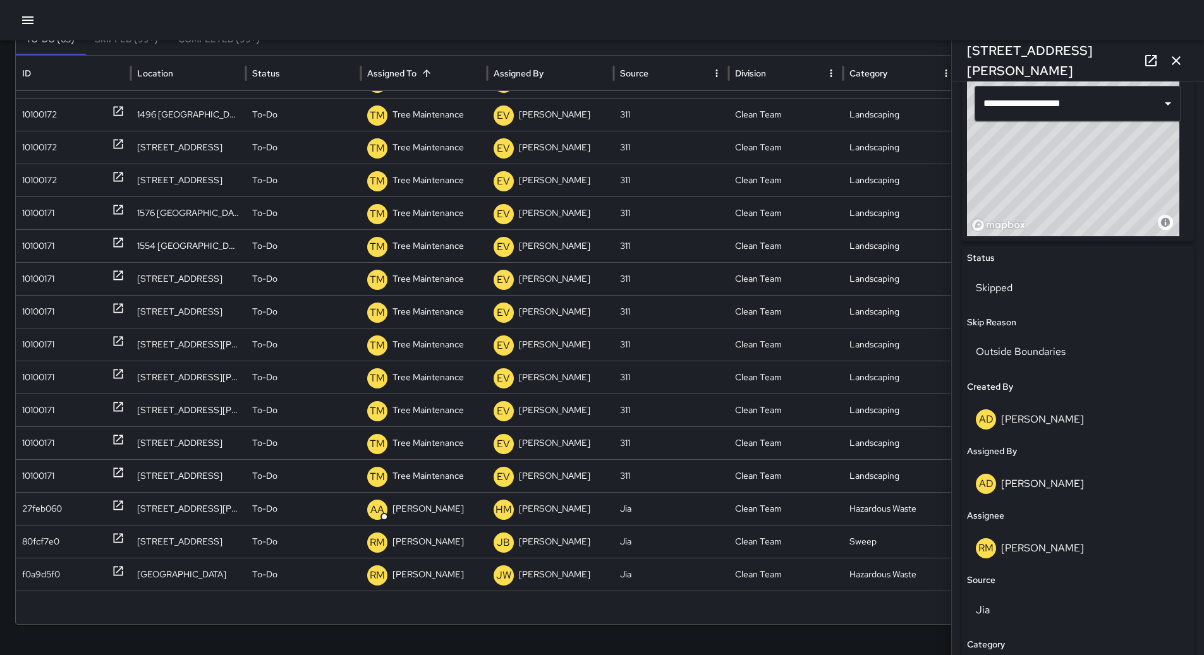
click at [1182, 61] on icon "button" at bounding box center [1176, 60] width 15 height 15
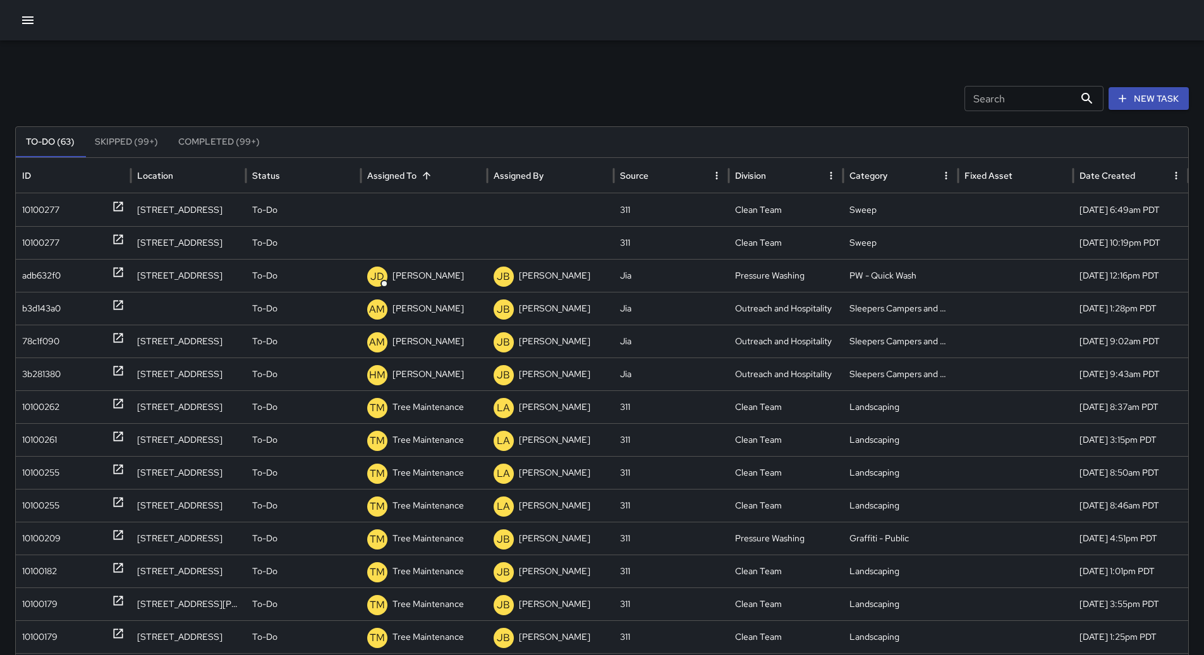
click at [15, 215] on div "To-Do (63) Skipped (99+) Completed (99+) ID Location Status Assigned To Assigne…" at bounding box center [602, 426] width 1174 height 601
click at [39, 208] on div "10100277" at bounding box center [40, 210] width 37 height 32
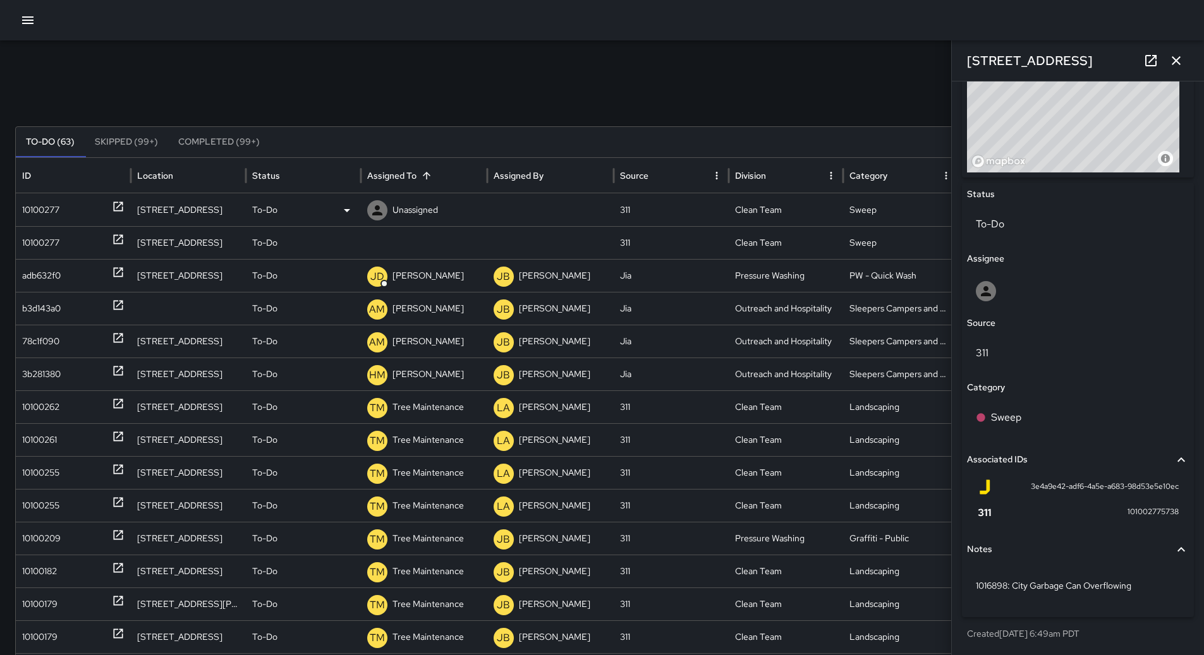
click at [339, 204] on div "To-Do" at bounding box center [303, 210] width 102 height 32
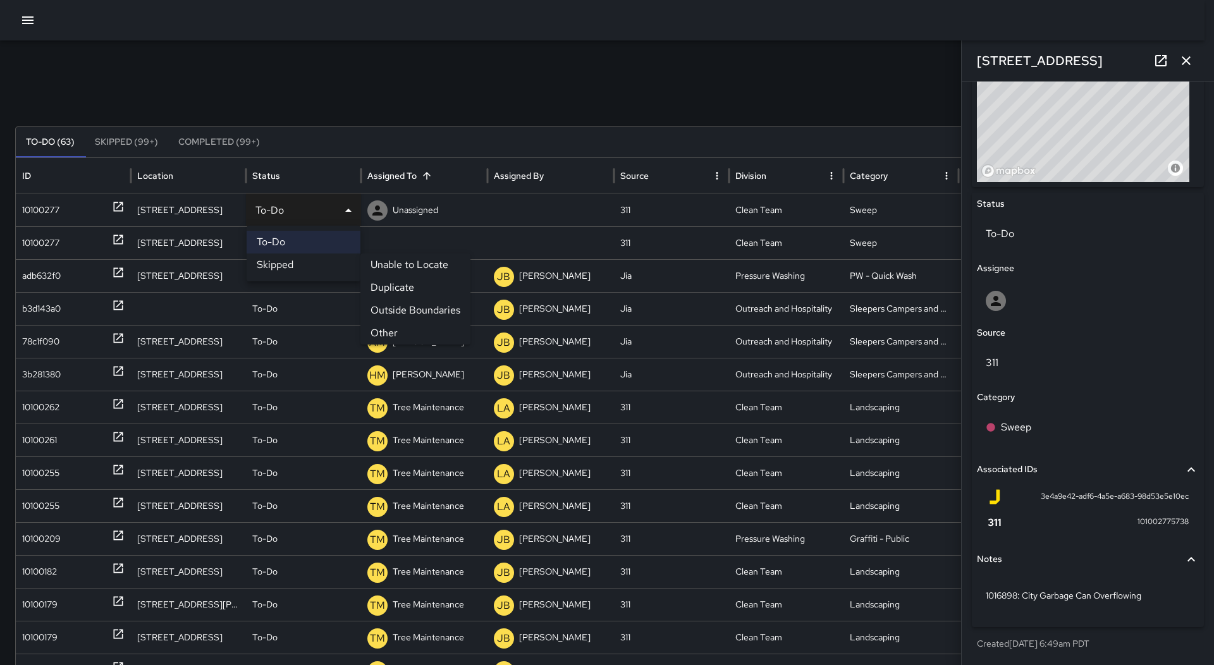
click at [396, 326] on li "Other" at bounding box center [415, 333] width 110 height 23
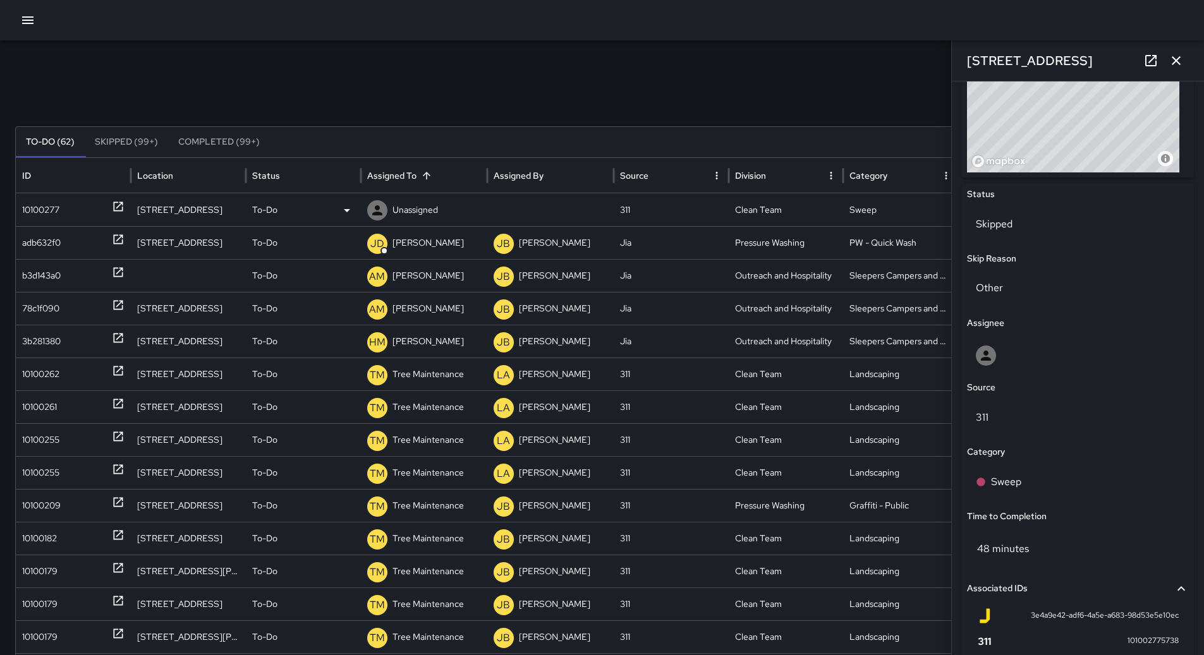
click at [63, 208] on div "10100277" at bounding box center [73, 210] width 102 height 32
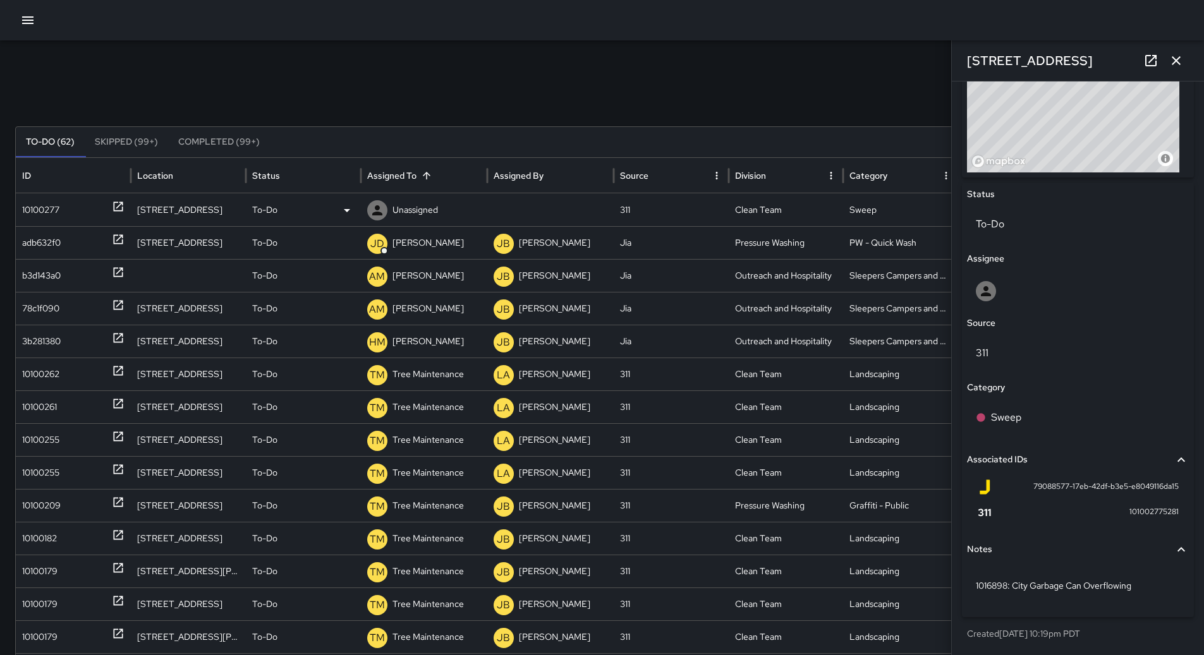
click at [331, 207] on div "To-Do" at bounding box center [303, 210] width 102 height 32
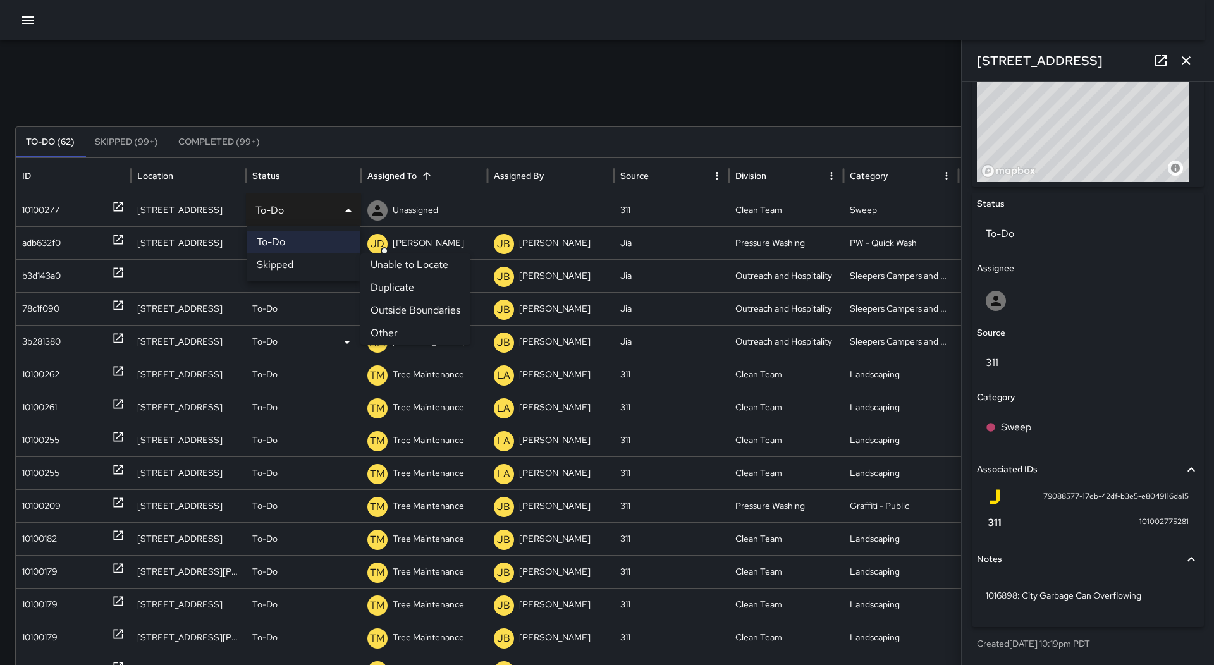
click at [399, 330] on li "Other" at bounding box center [415, 333] width 110 height 23
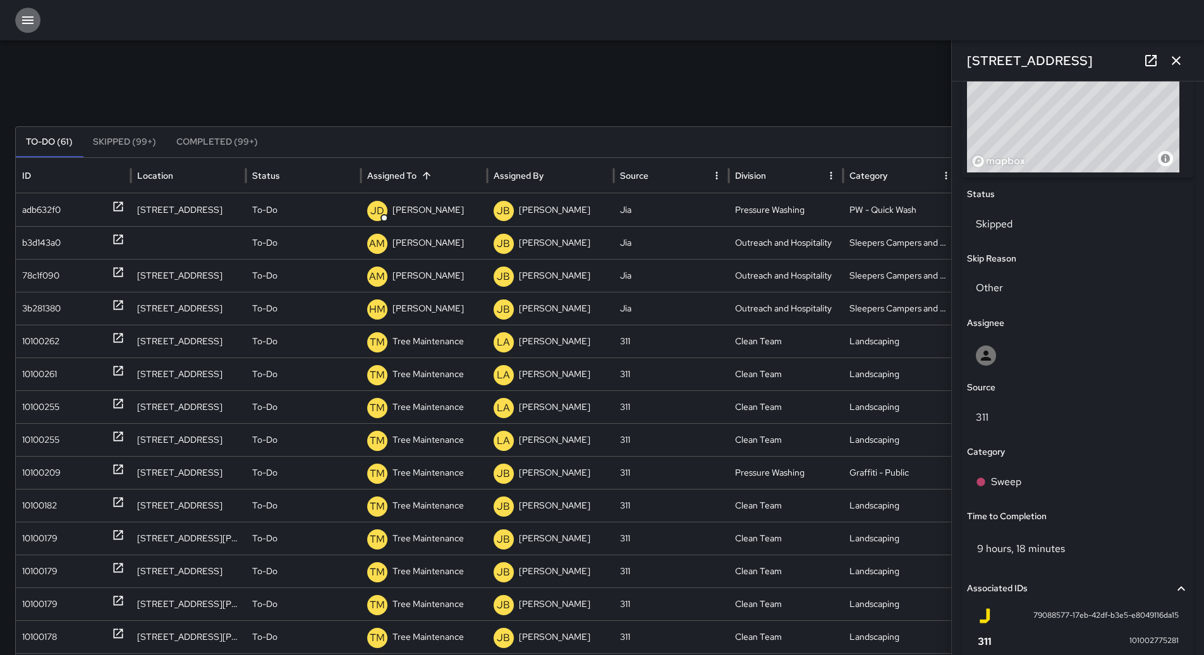
drag, startPoint x: 25, startPoint y: 21, endPoint x: 25, endPoint y: 39, distance: 17.7
click at [25, 21] on icon "button" at bounding box center [27, 20] width 15 height 15
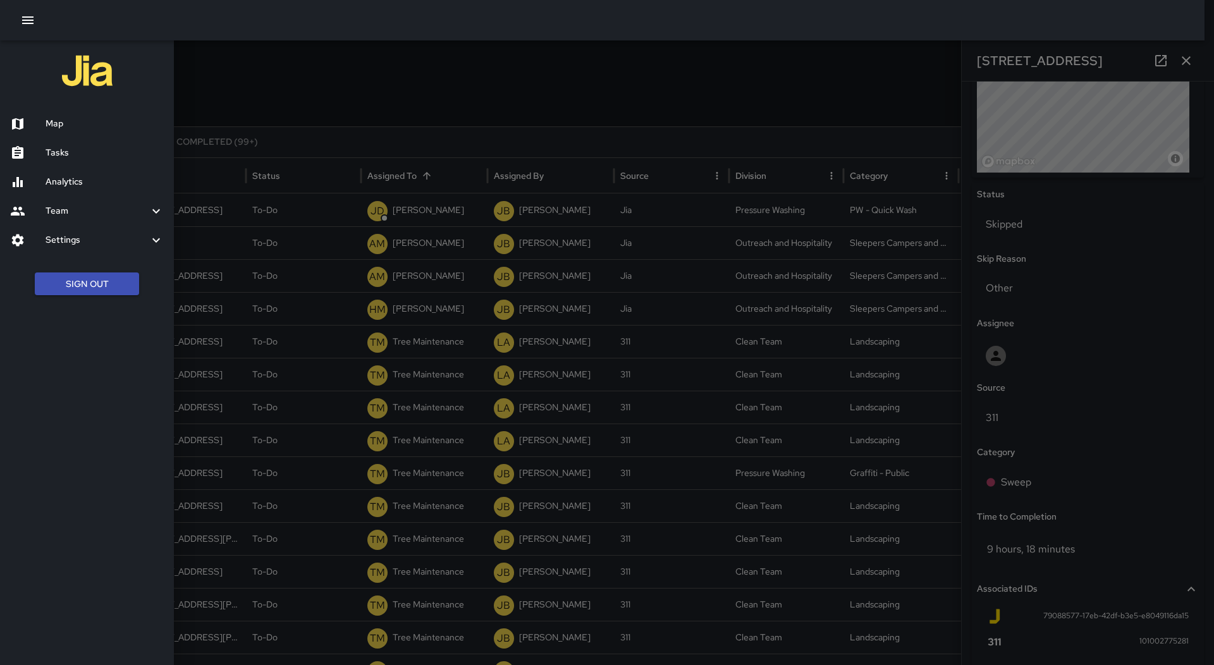
click at [66, 126] on h6 "Map" at bounding box center [105, 124] width 118 height 14
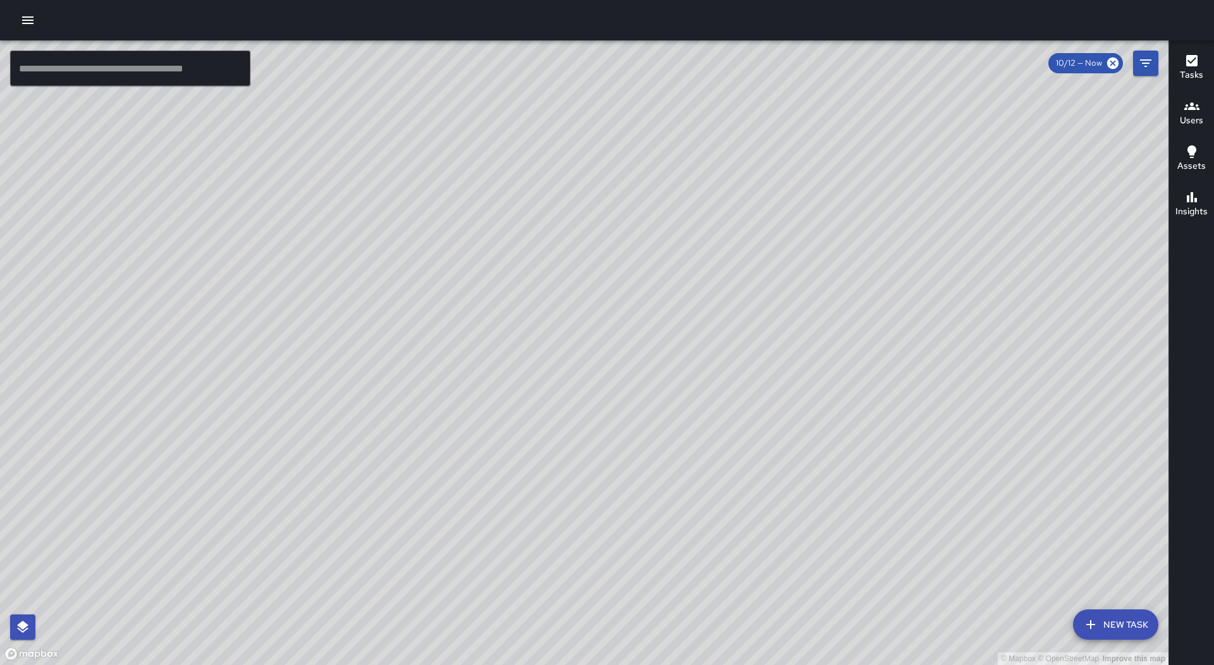
click at [18, 15] on button "button" at bounding box center [27, 20] width 25 height 25
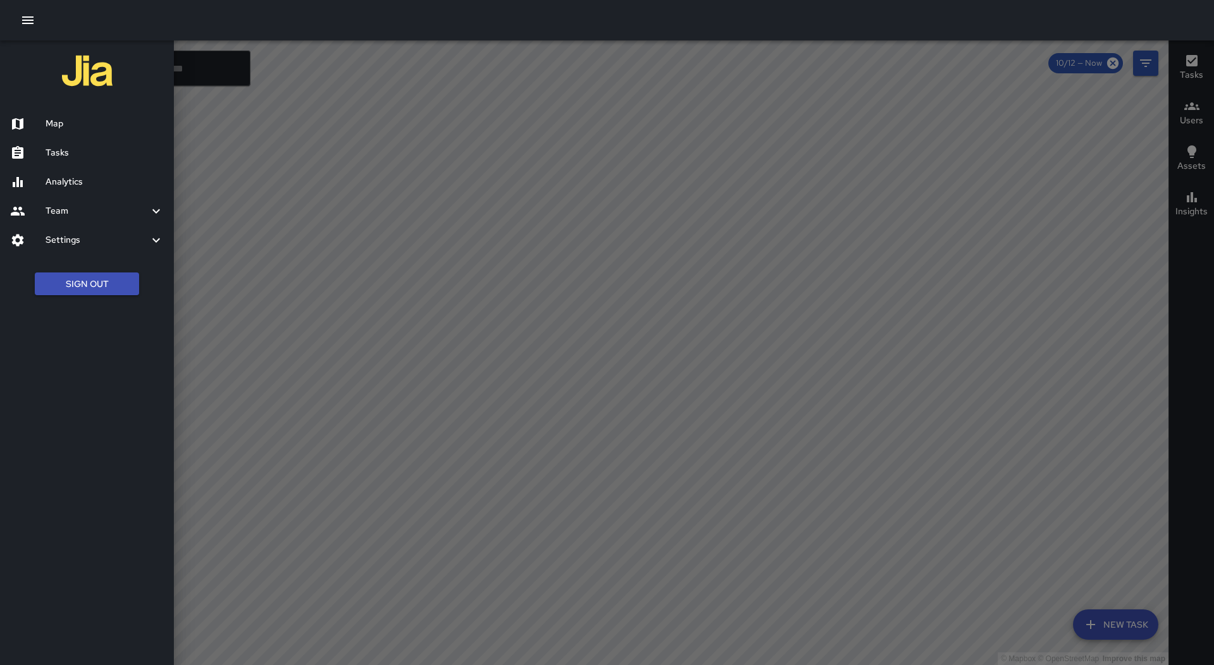
drag, startPoint x: 50, startPoint y: 144, endPoint x: 448, endPoint y: 181, distance: 399.9
click at [51, 144] on div "Tasks" at bounding box center [87, 152] width 174 height 29
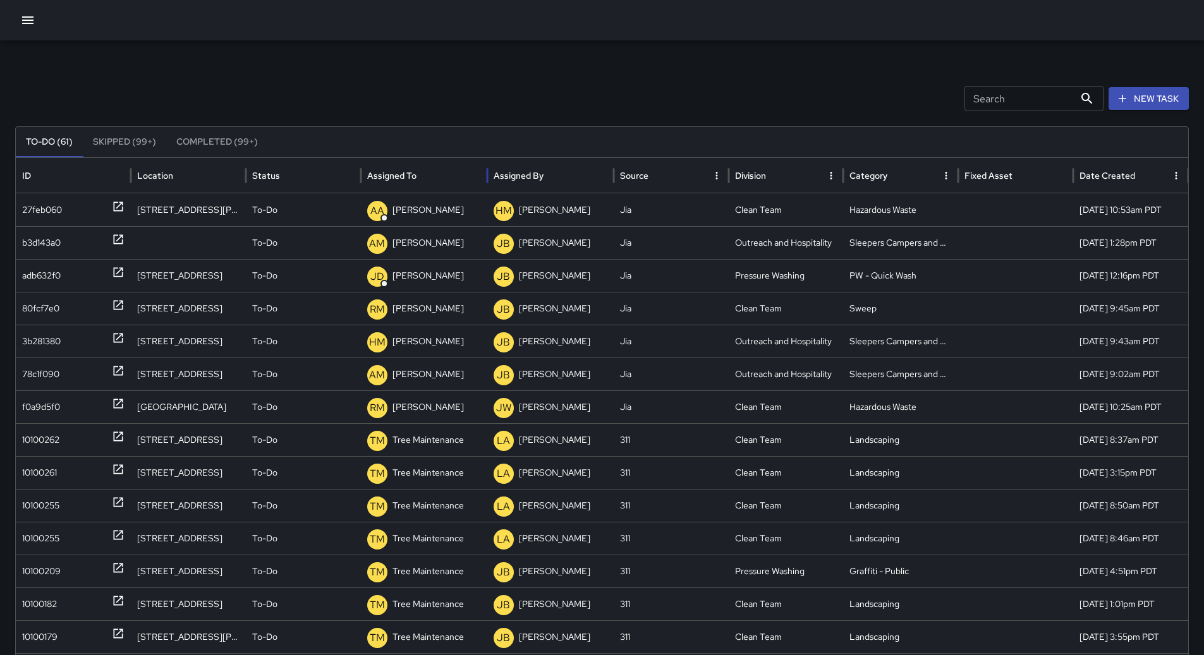
click at [447, 176] on div "Assigned To" at bounding box center [424, 175] width 114 height 35
click at [24, 15] on icon "button" at bounding box center [27, 20] width 15 height 15
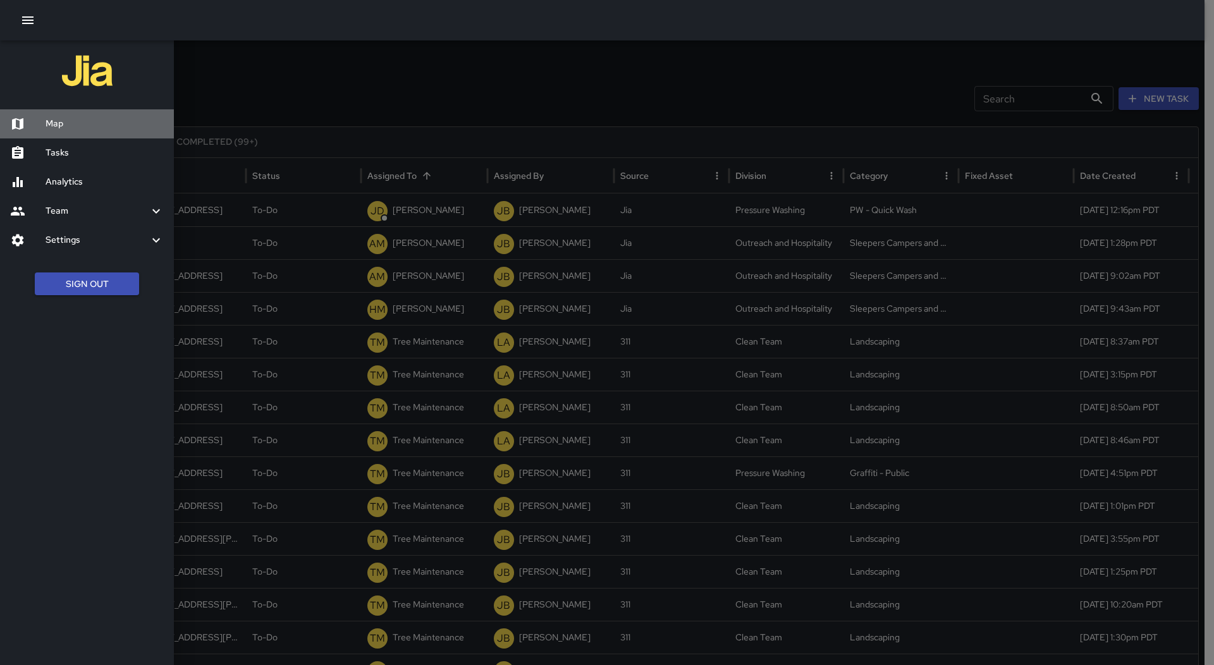
click at [60, 127] on h6 "Map" at bounding box center [105, 124] width 118 height 14
